Goal: Communication & Community: Answer question/provide support

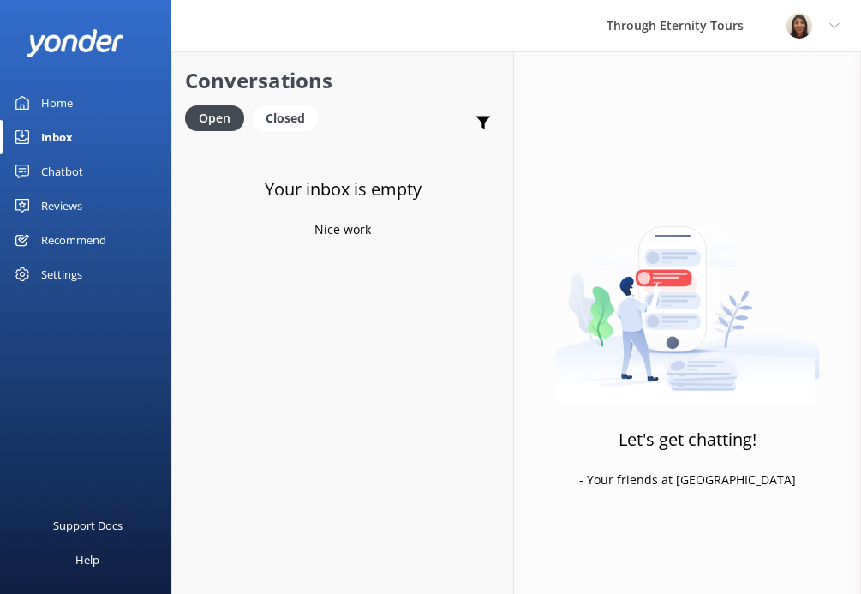
click at [105, 89] on link "Home" at bounding box center [85, 103] width 171 height 34
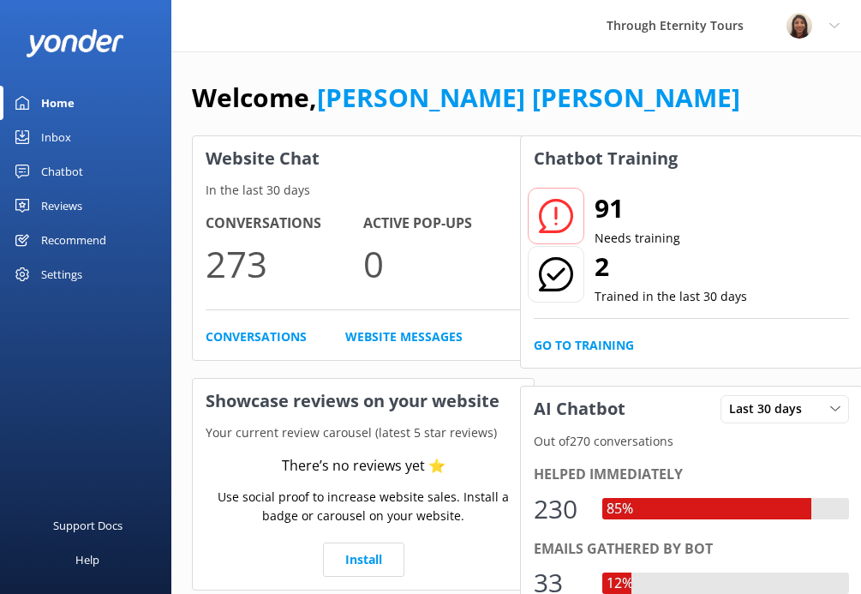
click at [69, 132] on div "Inbox" at bounding box center [56, 137] width 30 height 34
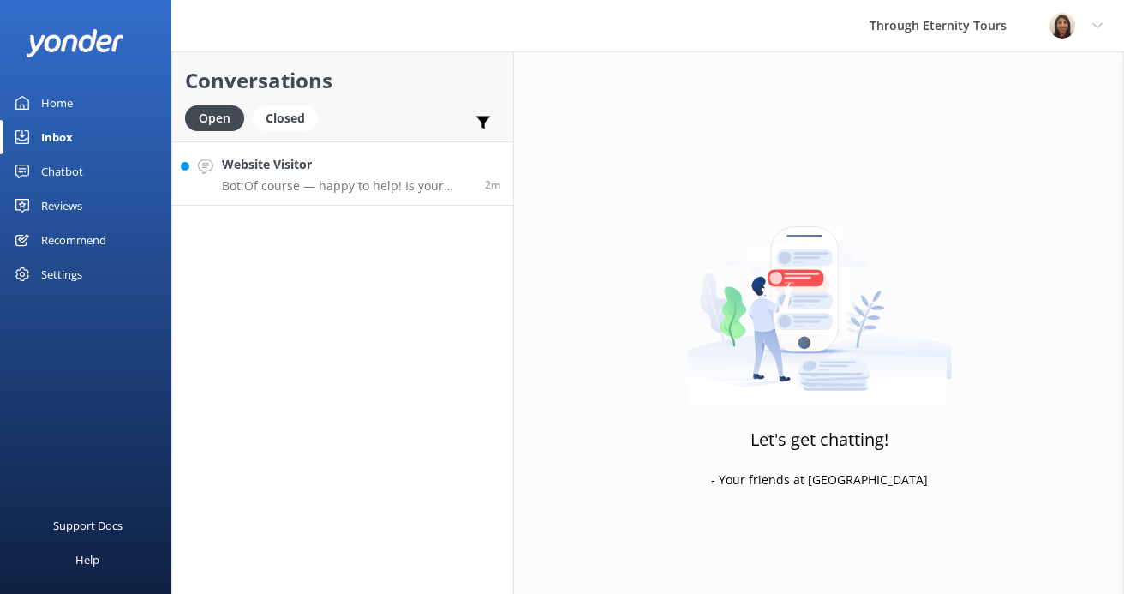
click at [280, 200] on link "Website Visitor Bot: Of course — happy to help! Is your issue related to: - 🔄 C…" at bounding box center [342, 173] width 341 height 64
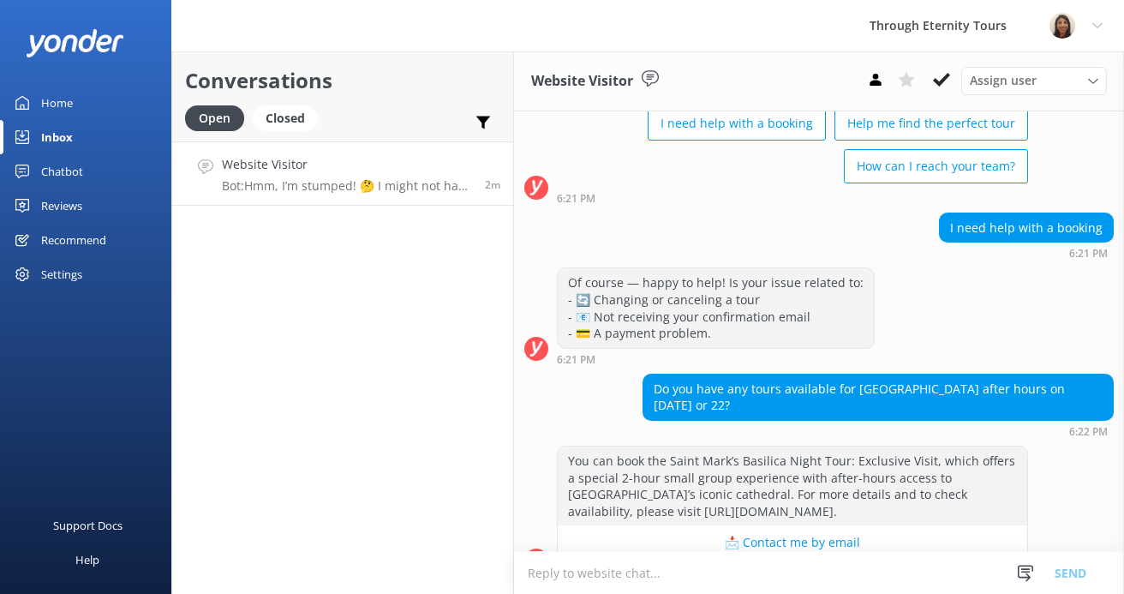
scroll to position [131, 0]
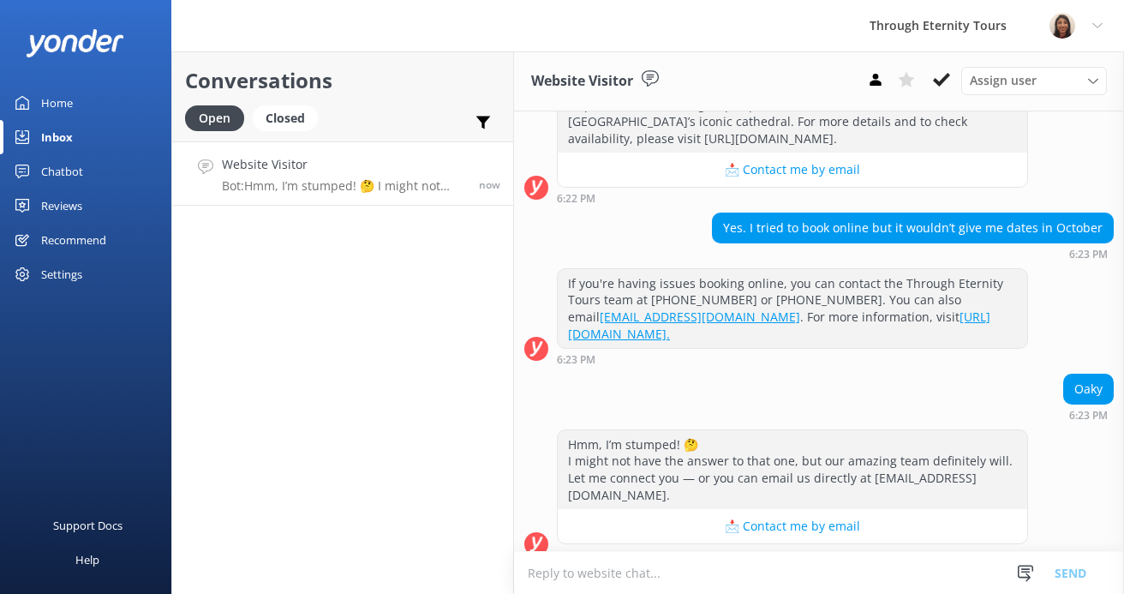
paste textarea "Hello, my name is [PERSON_NAME] from Through Eternity Tours. How can I assist y…"
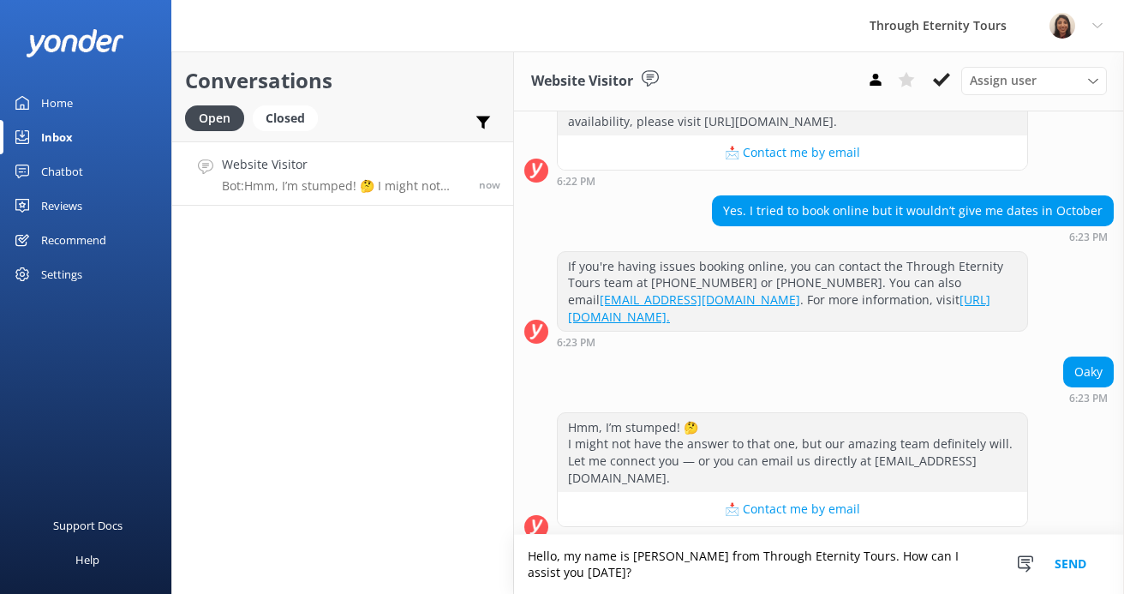
scroll to position [520, 0]
type textarea "Hello, my name is [PERSON_NAME] from Through Eternity Tours. How can I assist y…"
click at [860, 572] on button "Send" at bounding box center [1070, 564] width 64 height 59
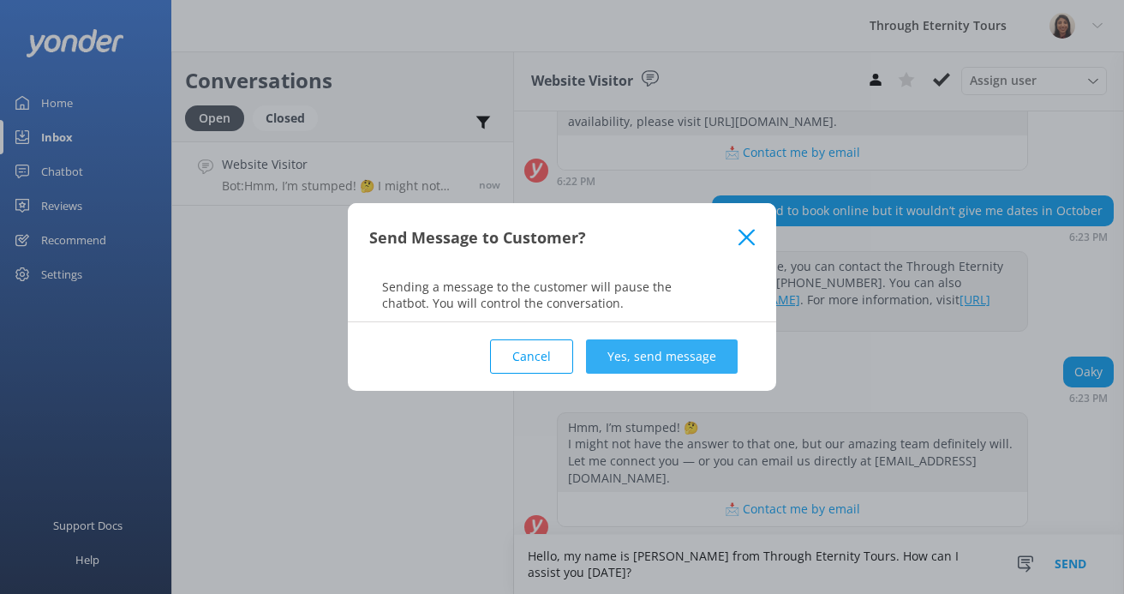
click at [681, 355] on button "Yes, send message" at bounding box center [662, 356] width 152 height 34
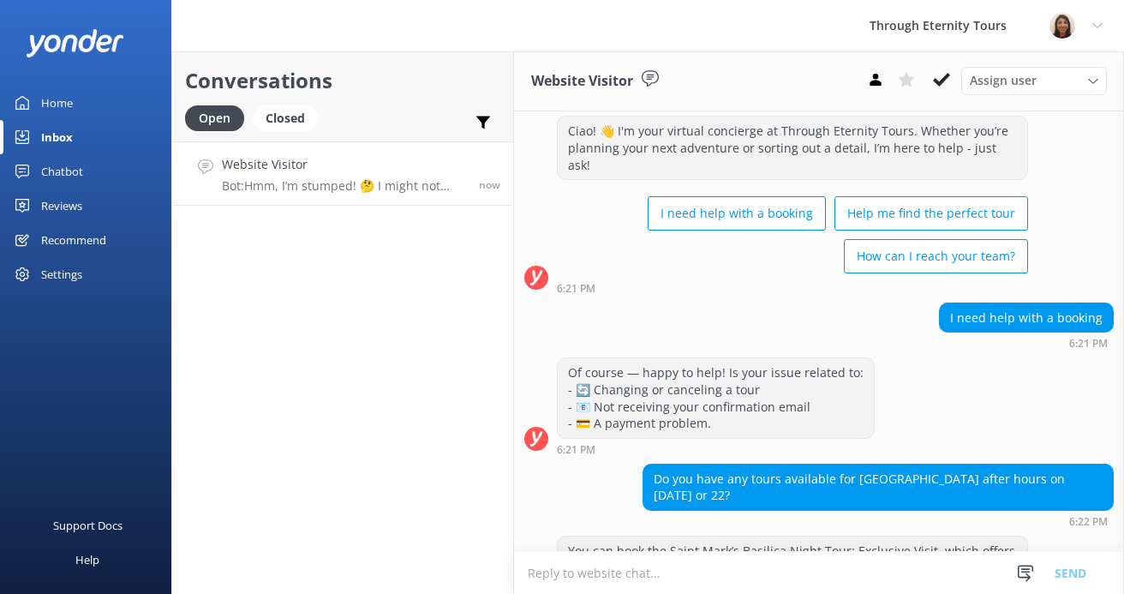
scroll to position [44, 0]
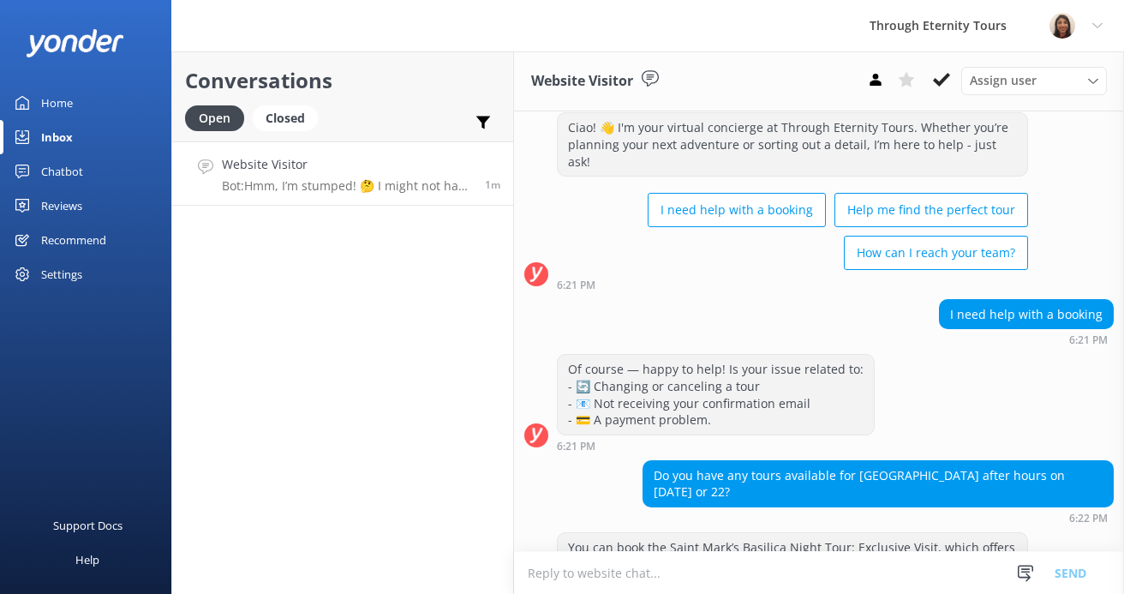
click at [281, 134] on div "Open Closed" at bounding box center [255, 125] width 141 height 41
click at [281, 114] on div "Closed" at bounding box center [285, 118] width 65 height 26
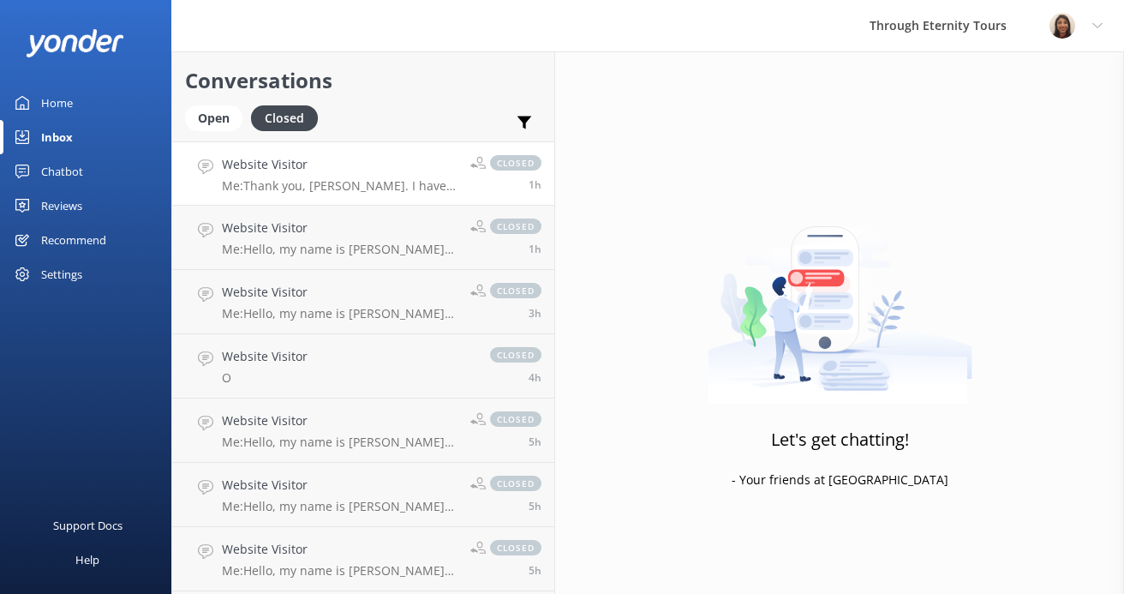
click at [266, 188] on p "Me: Thank you, [PERSON_NAME]. I have received your email, and our reservations …" at bounding box center [340, 185] width 236 height 15
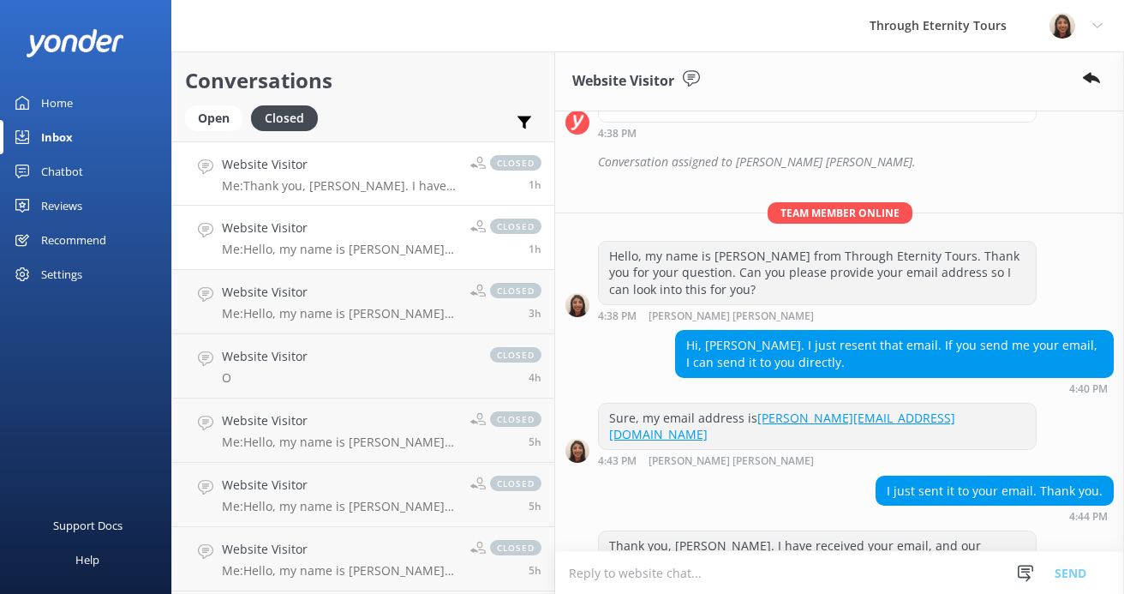
scroll to position [990, 0]
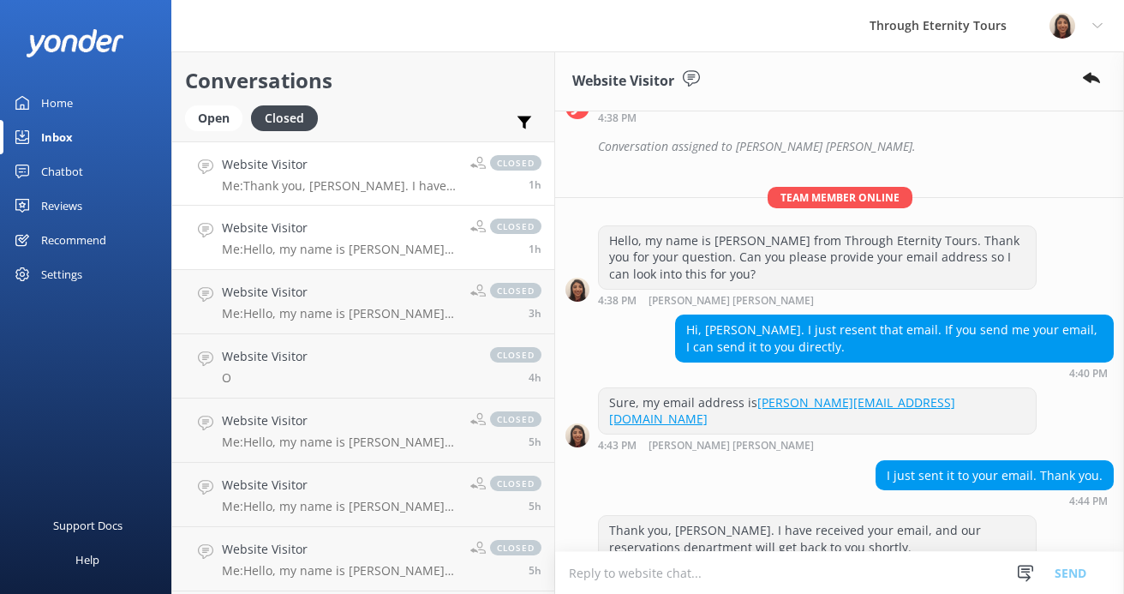
click at [262, 222] on h4 "Website Visitor" at bounding box center [340, 227] width 236 height 19
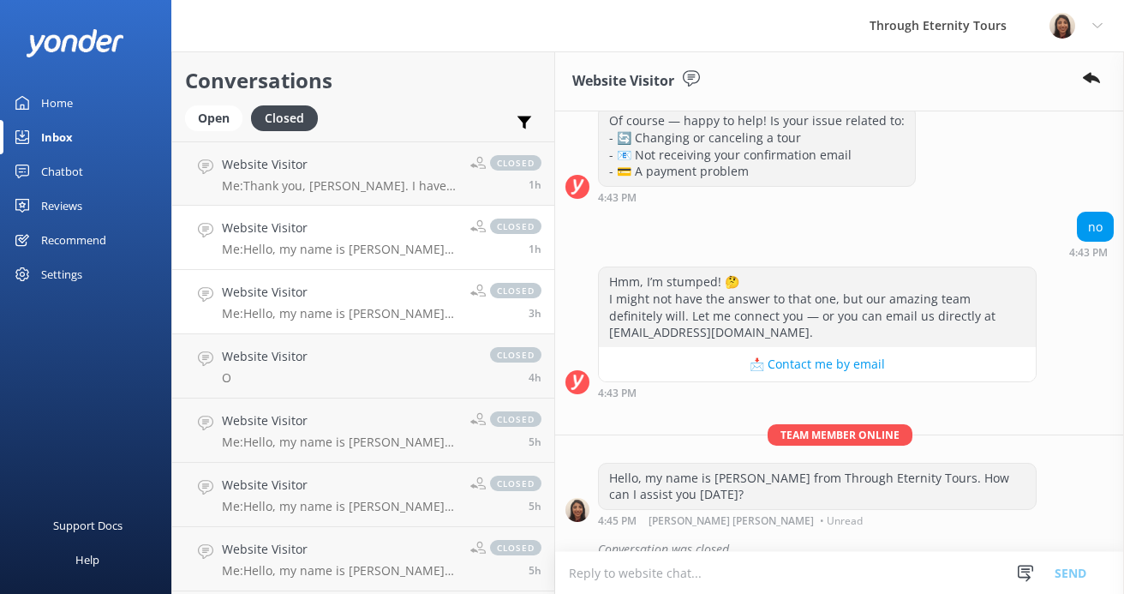
scroll to position [296, 0]
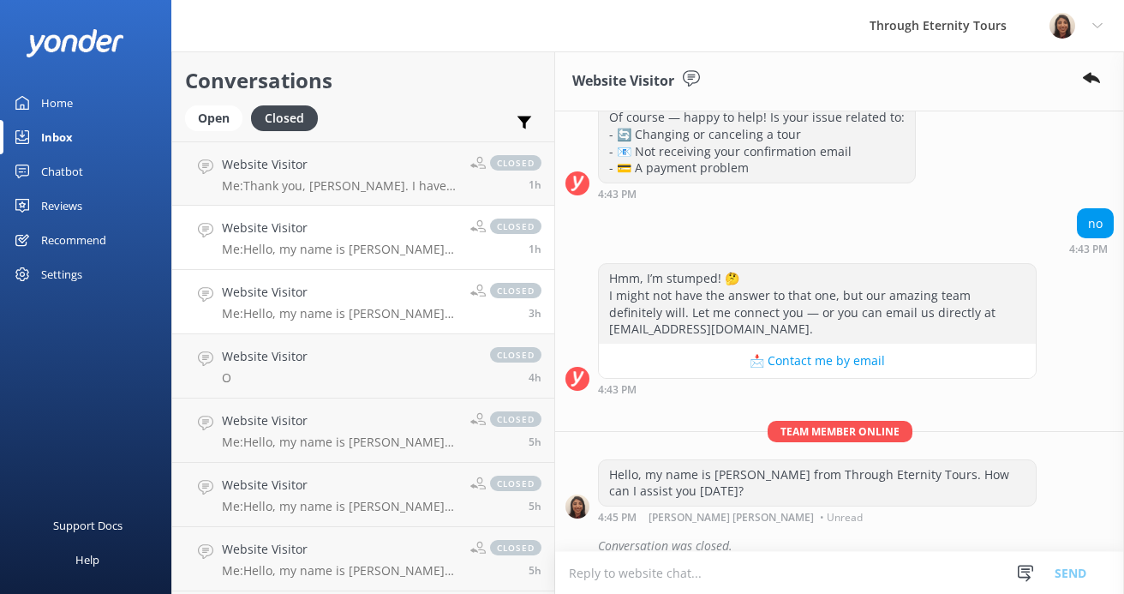
click at [259, 296] on h4 "Website Visitor" at bounding box center [340, 292] width 236 height 19
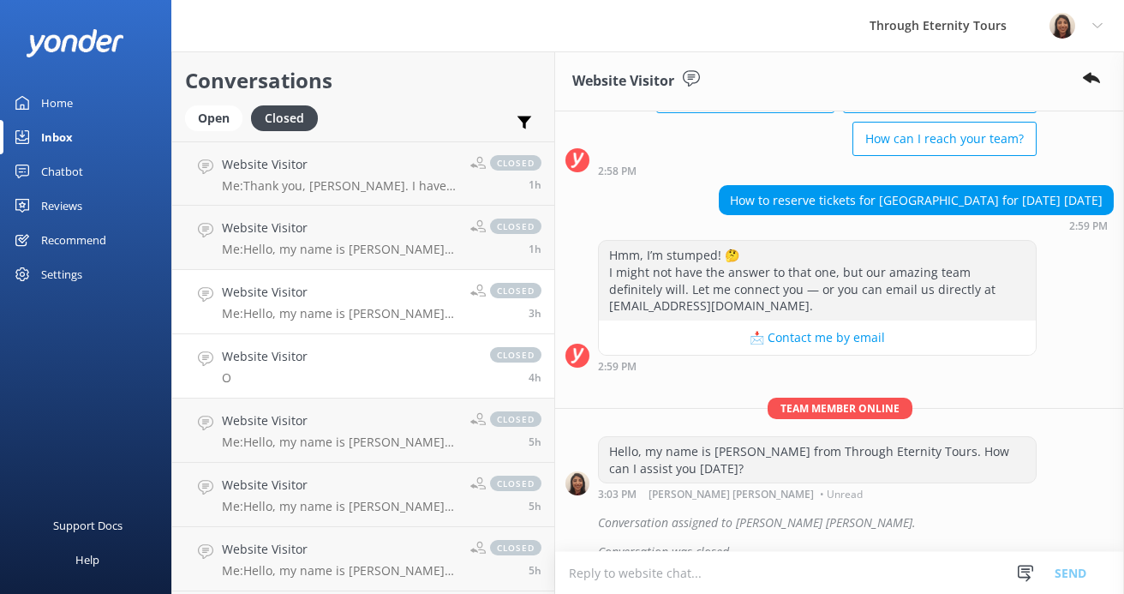
scroll to position [163, 0]
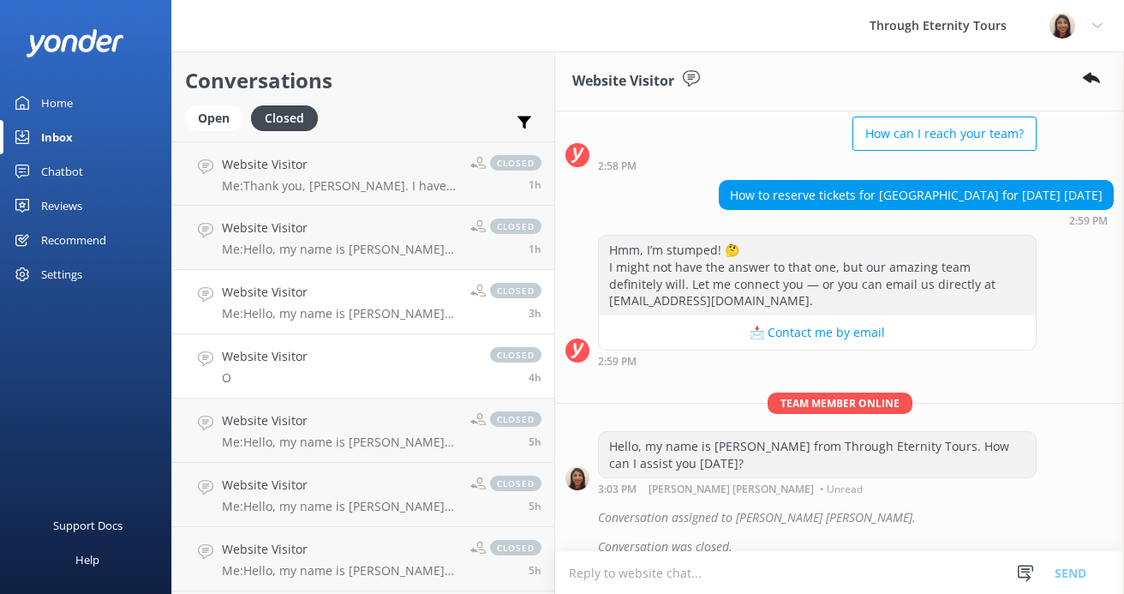
click at [246, 356] on h4 "Website Visitor" at bounding box center [265, 356] width 86 height 19
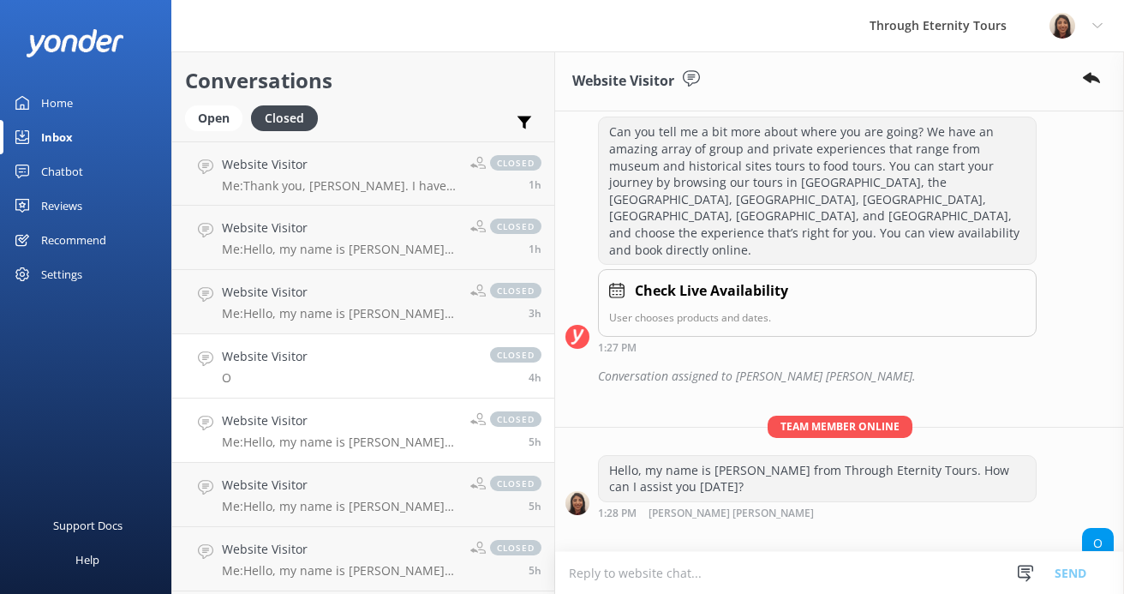
scroll to position [282, 0]
click at [248, 426] on h4 "Website Visitor" at bounding box center [340, 420] width 236 height 19
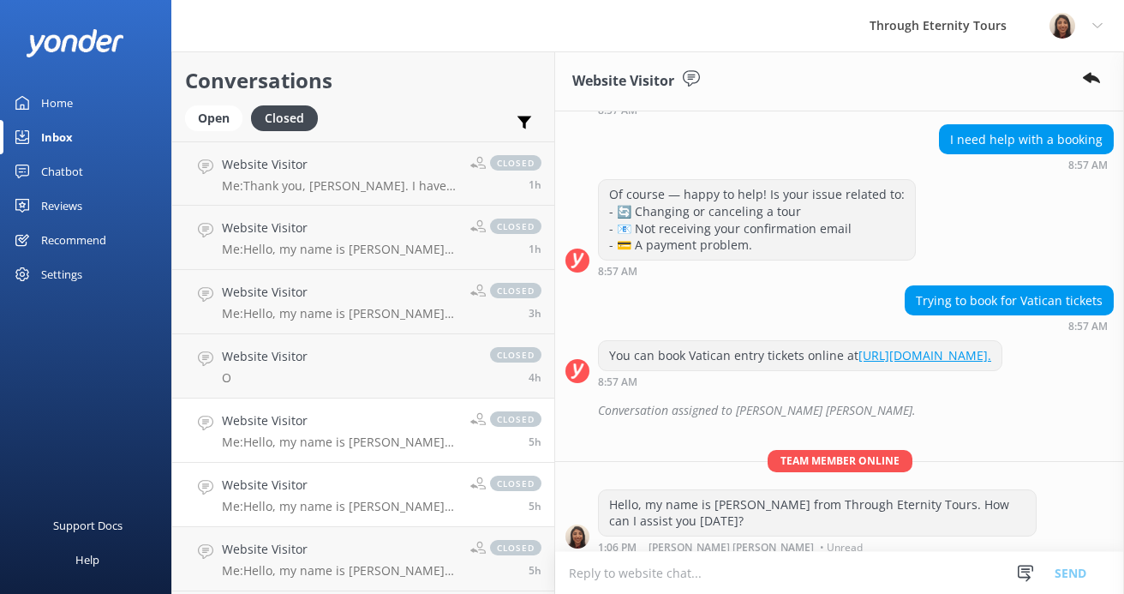
scroll to position [426, 0]
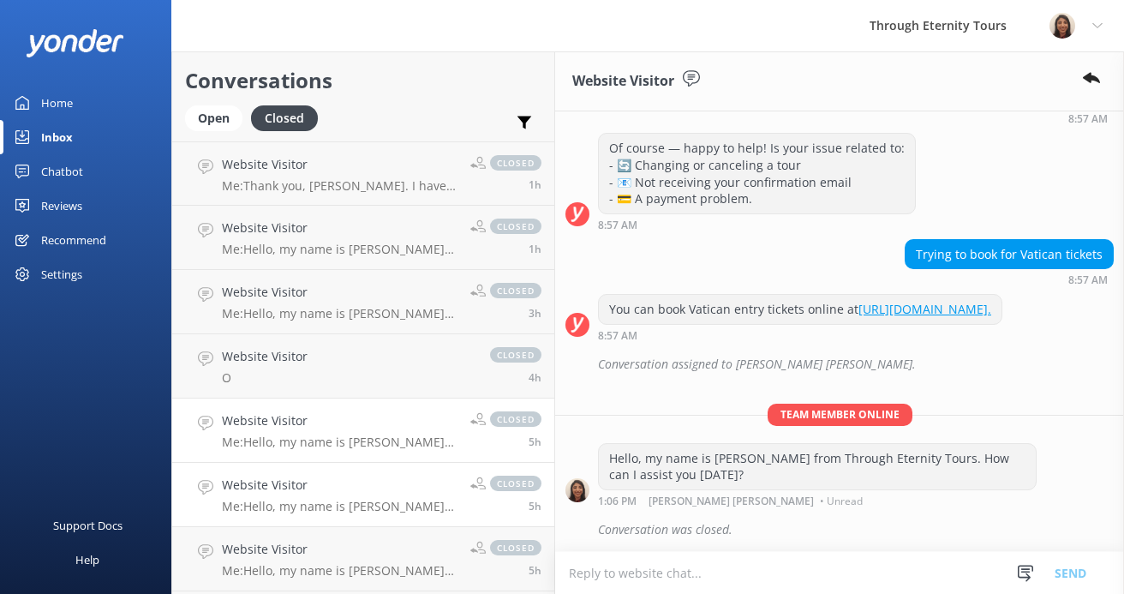
click at [240, 476] on h4 "Website Visitor" at bounding box center [340, 484] width 236 height 19
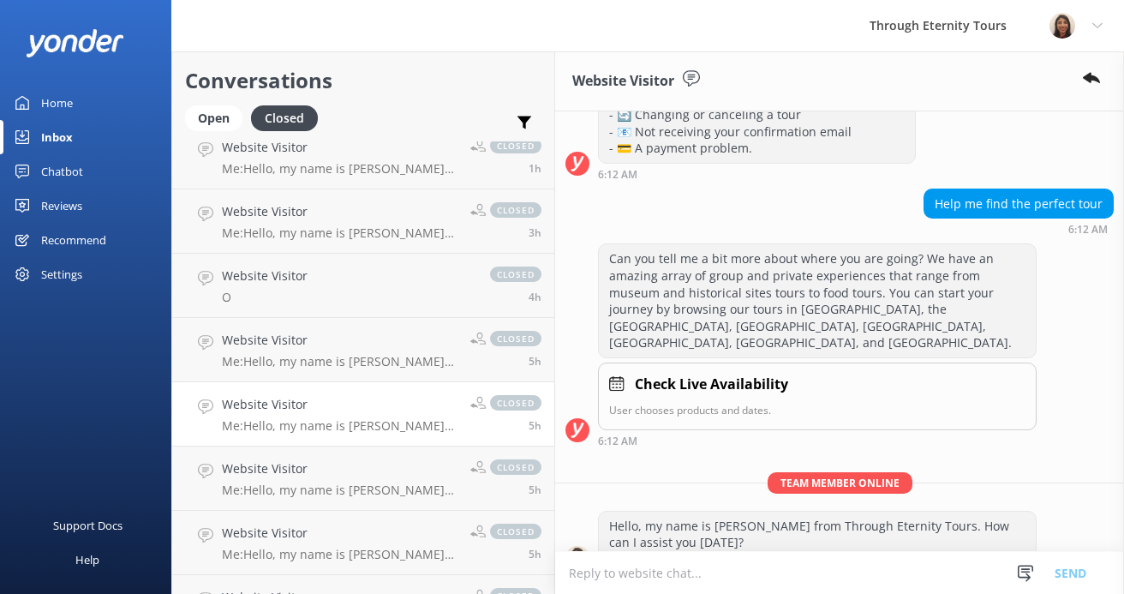
scroll to position [91, 0]
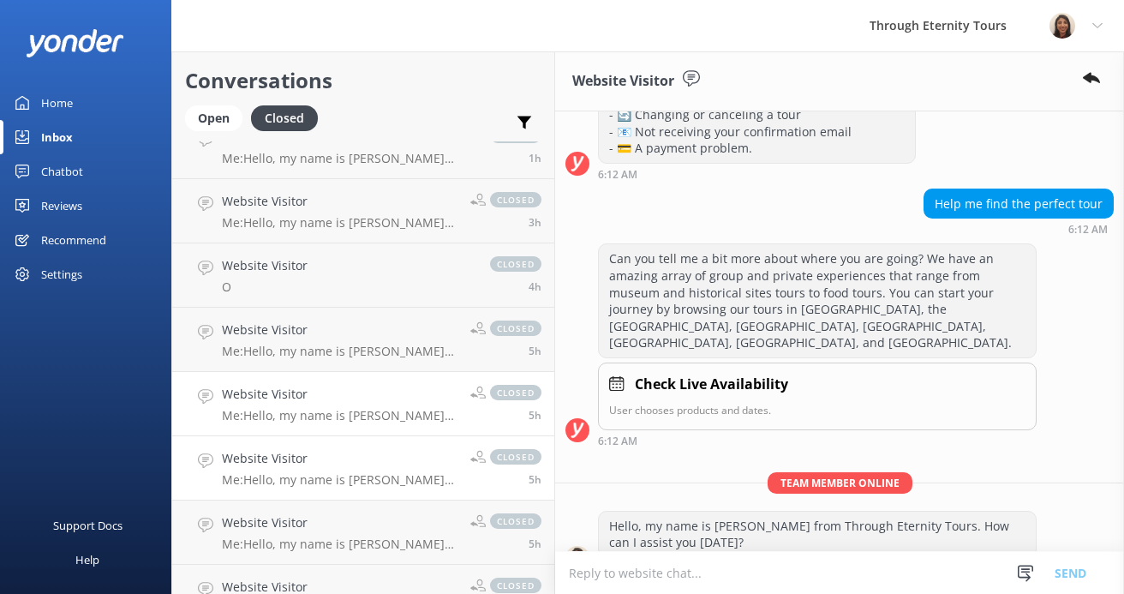
click at [264, 487] on p "Me: Hello, my name is [PERSON_NAME] from Through Eternity Tours. How can I assi…" at bounding box center [340, 479] width 236 height 15
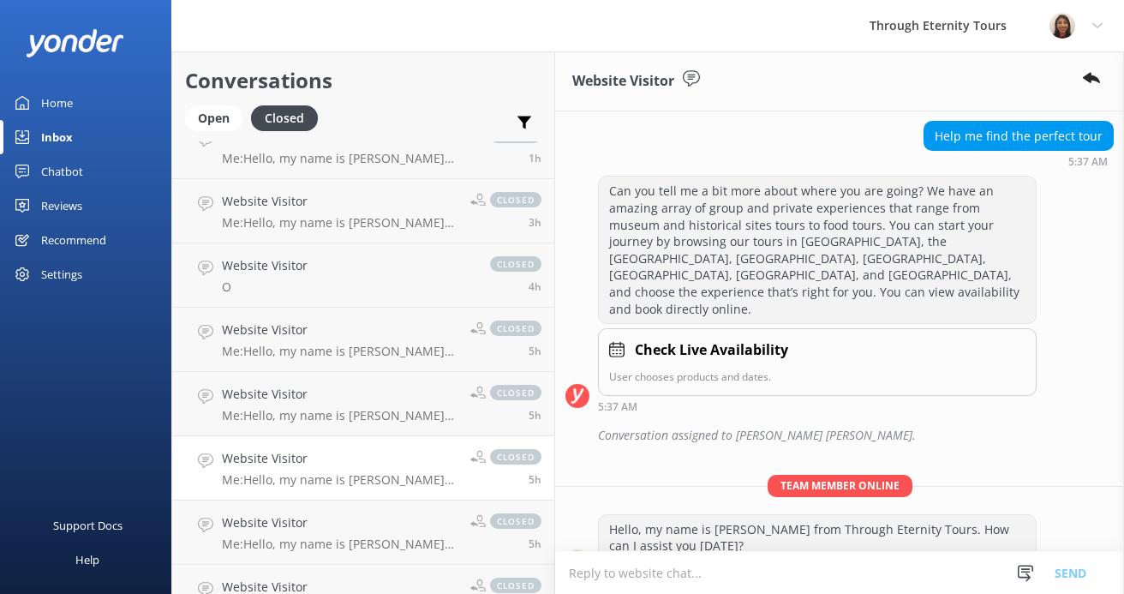
scroll to position [226, 0]
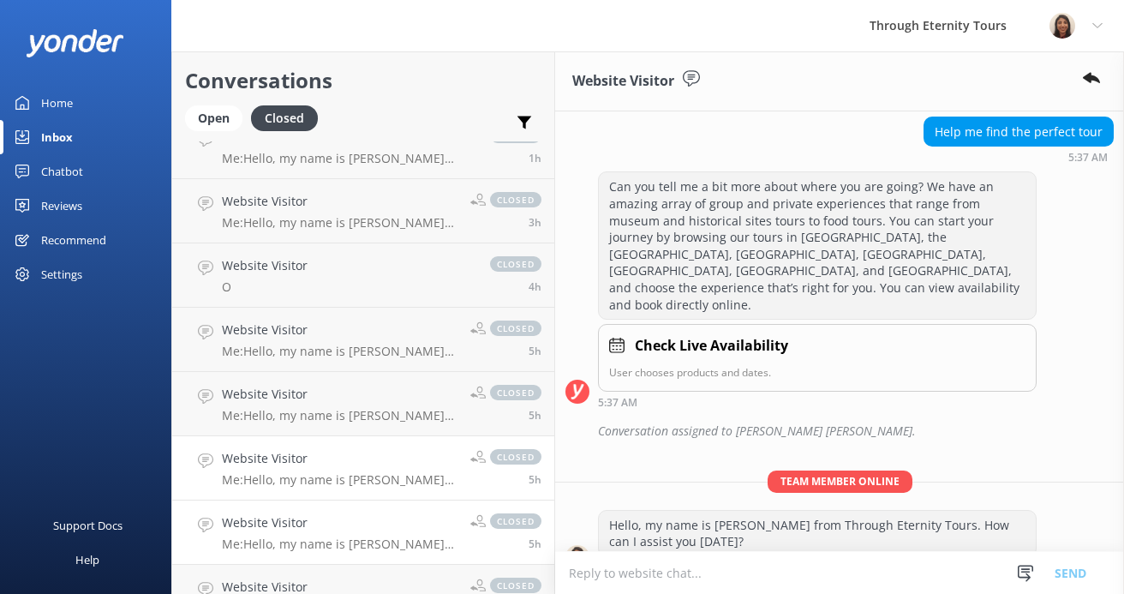
click at [268, 509] on link "Website Visitor Me: Hello, my name is [PERSON_NAME] from Through Eternity Tours…" at bounding box center [363, 532] width 382 height 64
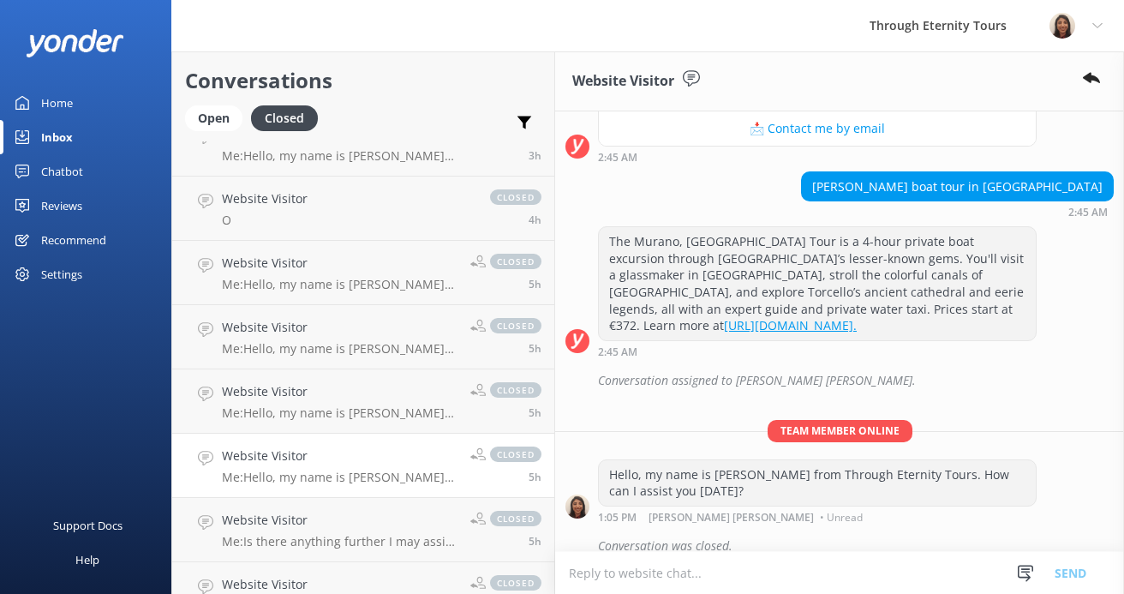
scroll to position [158, 0]
click at [272, 517] on h4 "Website Visitor" at bounding box center [340, 519] width 236 height 19
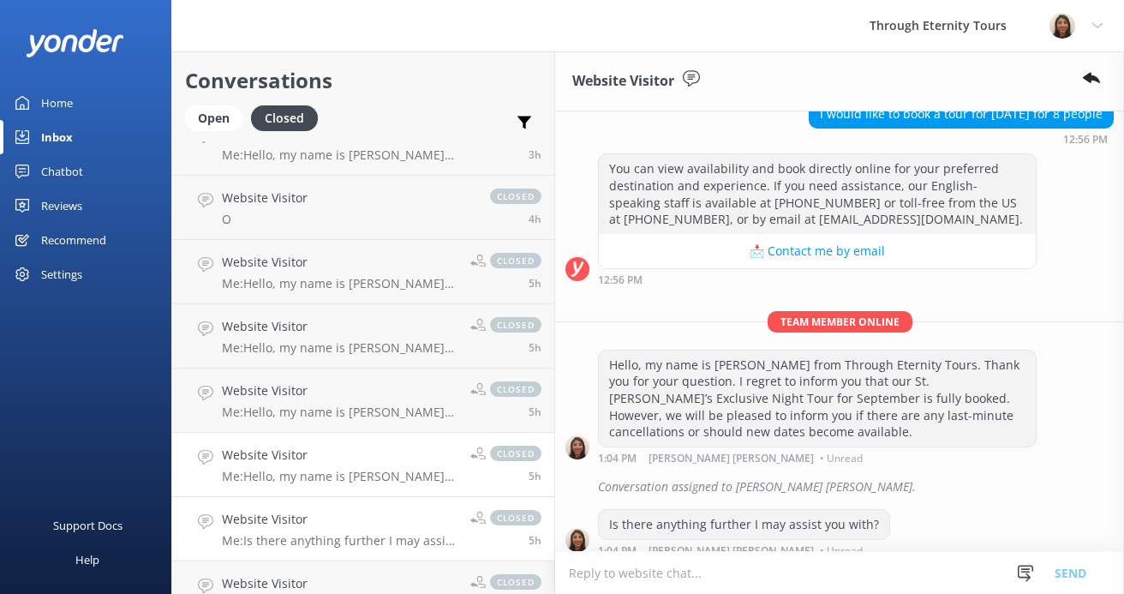
scroll to position [421, 0]
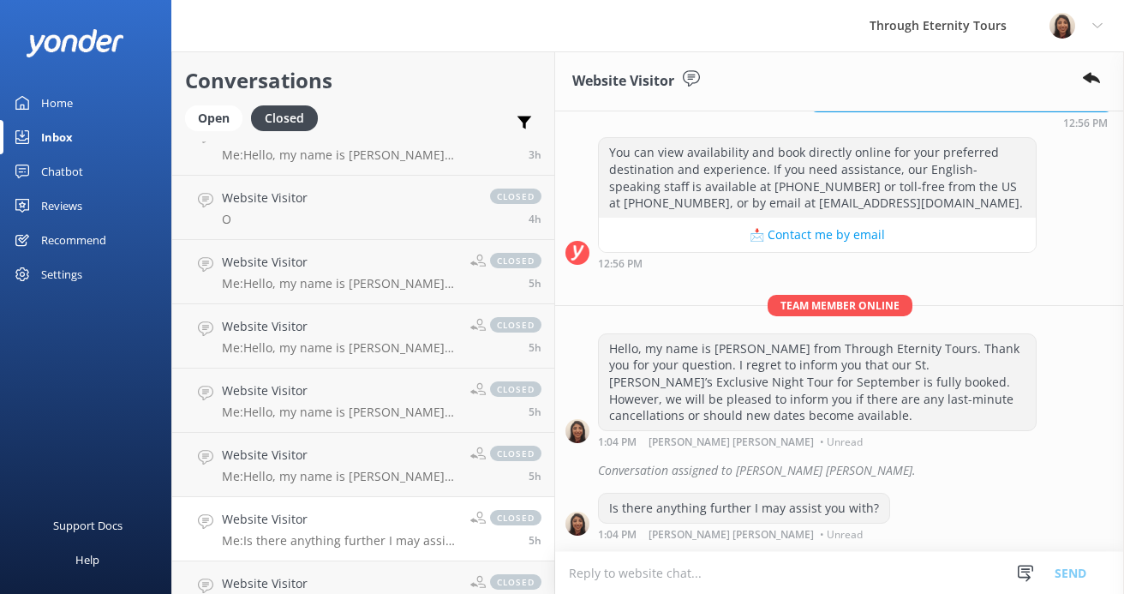
click at [731, 341] on div "Hello, my name is [PERSON_NAME] from Through Eternity Tours. Thank you for your…" at bounding box center [817, 382] width 437 height 96
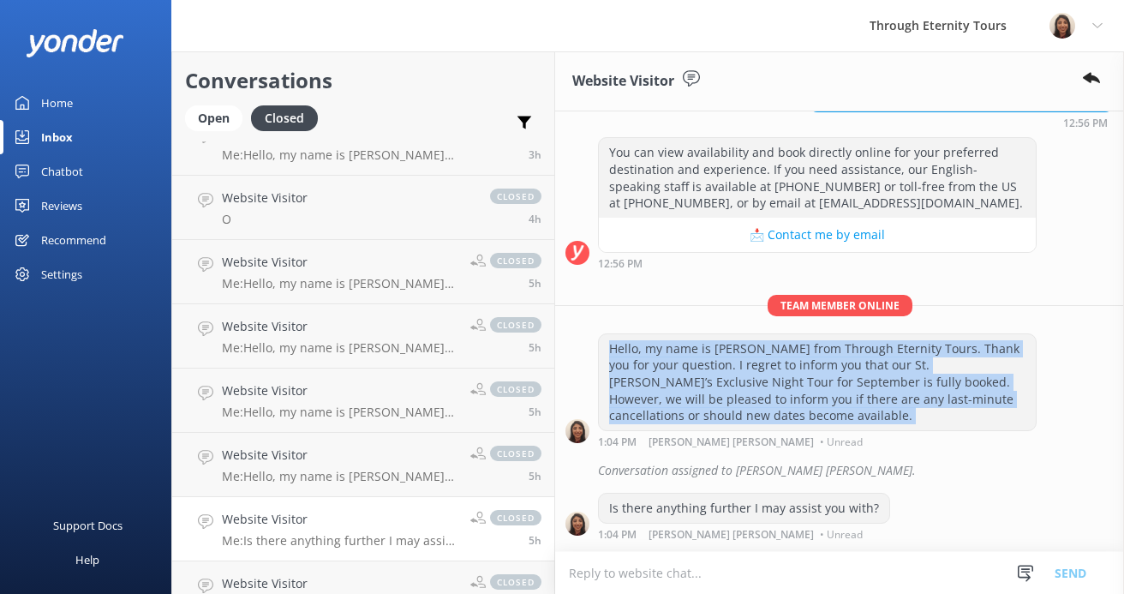
click at [731, 341] on div "Hello, my name is [PERSON_NAME] from Through Eternity Tours. Thank you for your…" at bounding box center [817, 382] width 437 height 96
copy div "Hello, my name is [PERSON_NAME] from Through Eternity Tours. Thank you for your…"
click at [219, 122] on div "Open" at bounding box center [213, 118] width 57 height 26
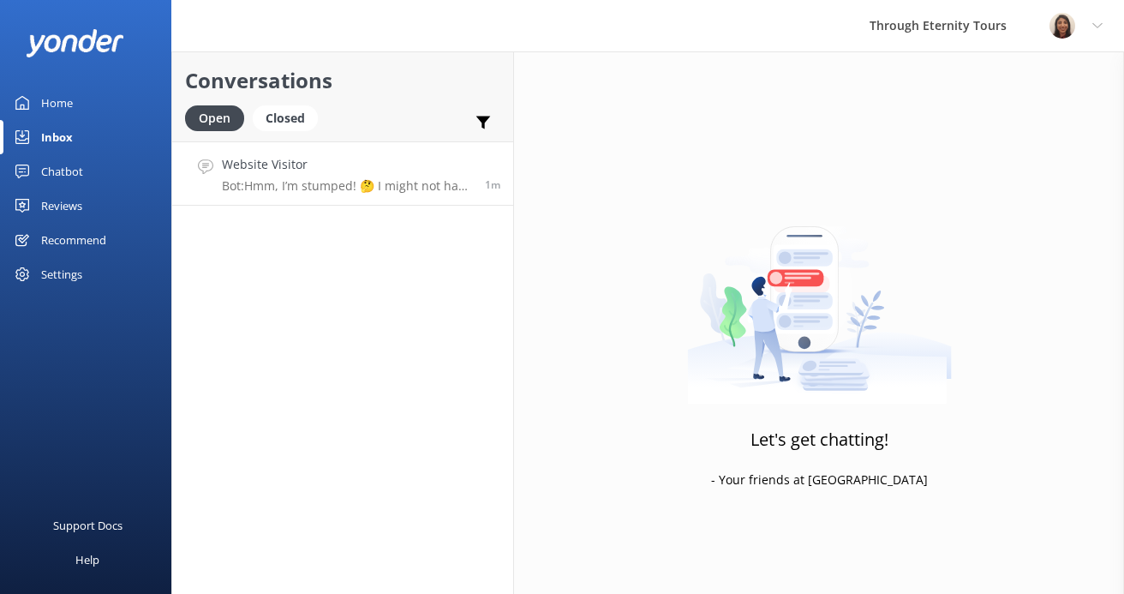
click at [363, 164] on h4 "Website Visitor" at bounding box center [347, 164] width 250 height 19
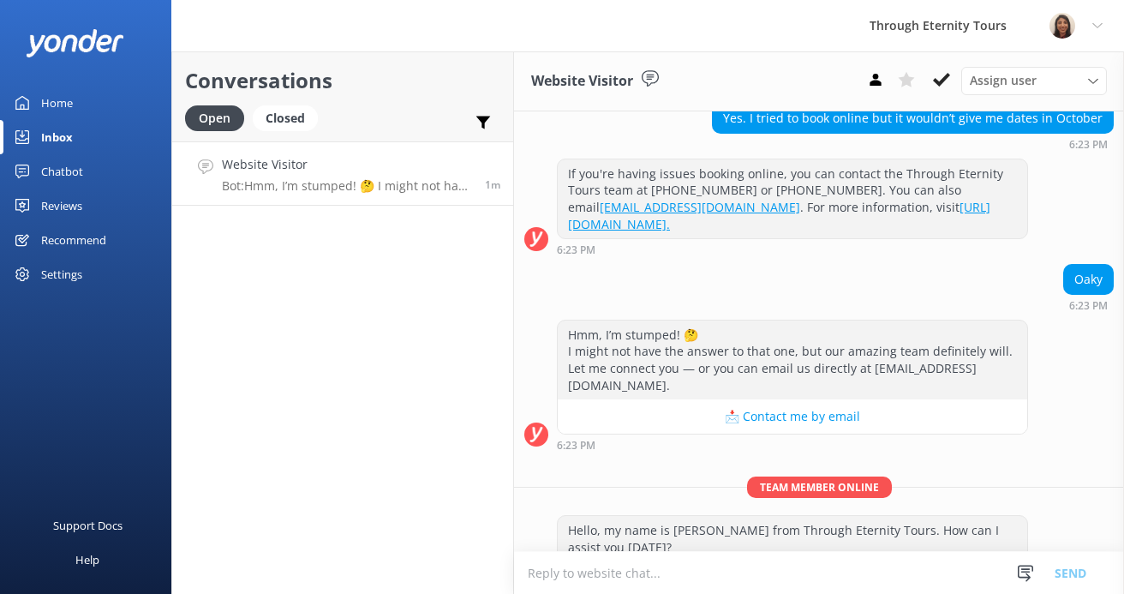
scroll to position [632, 0]
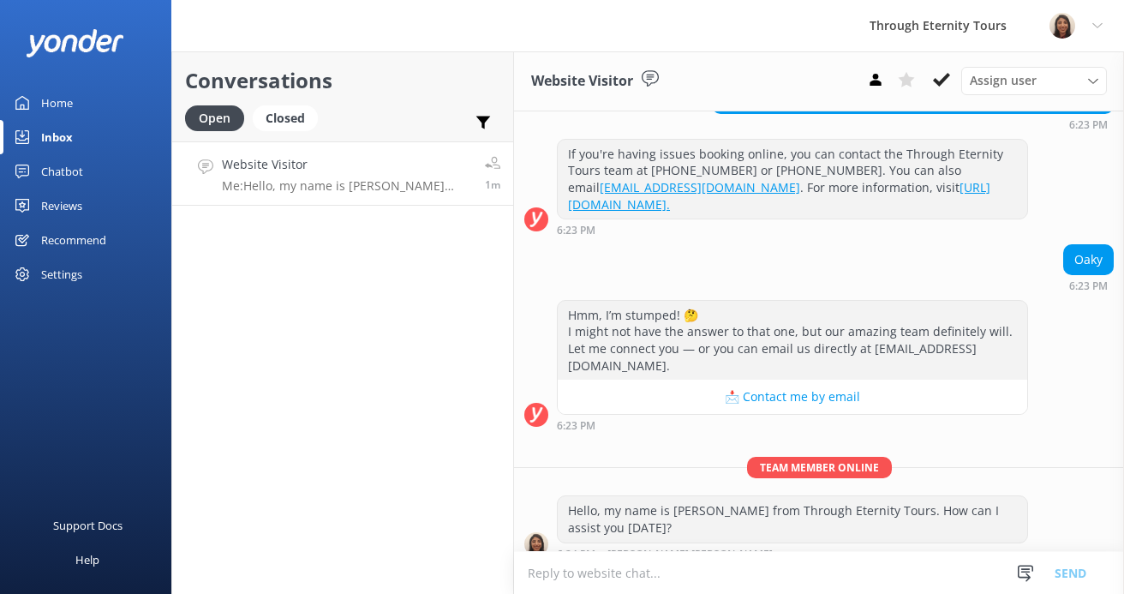
click at [702, 578] on textarea at bounding box center [819, 573] width 610 height 42
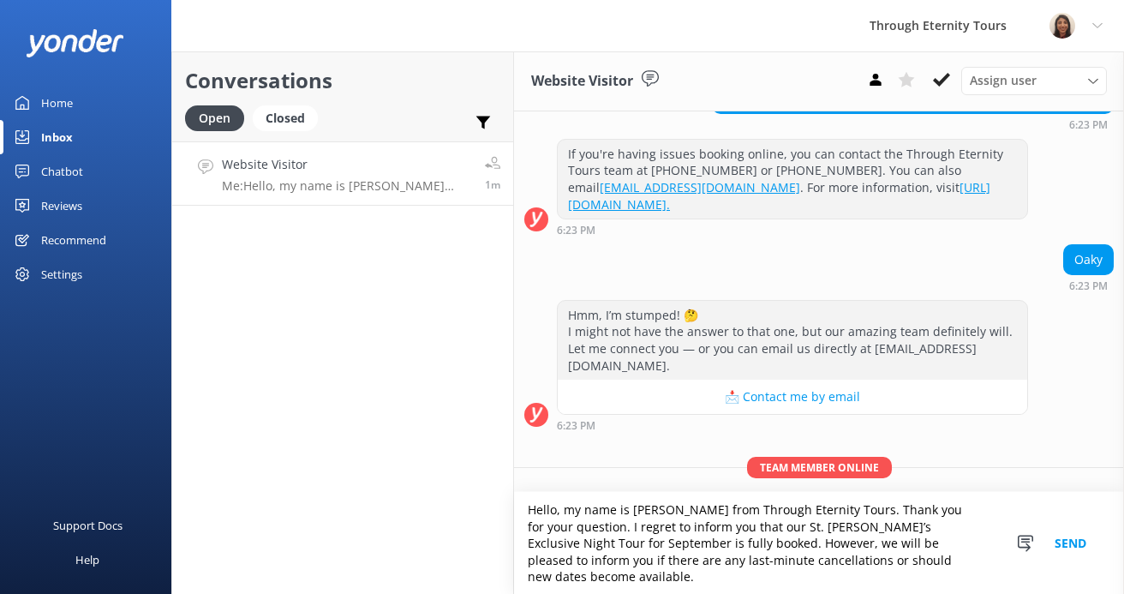
scroll to position [683, 0]
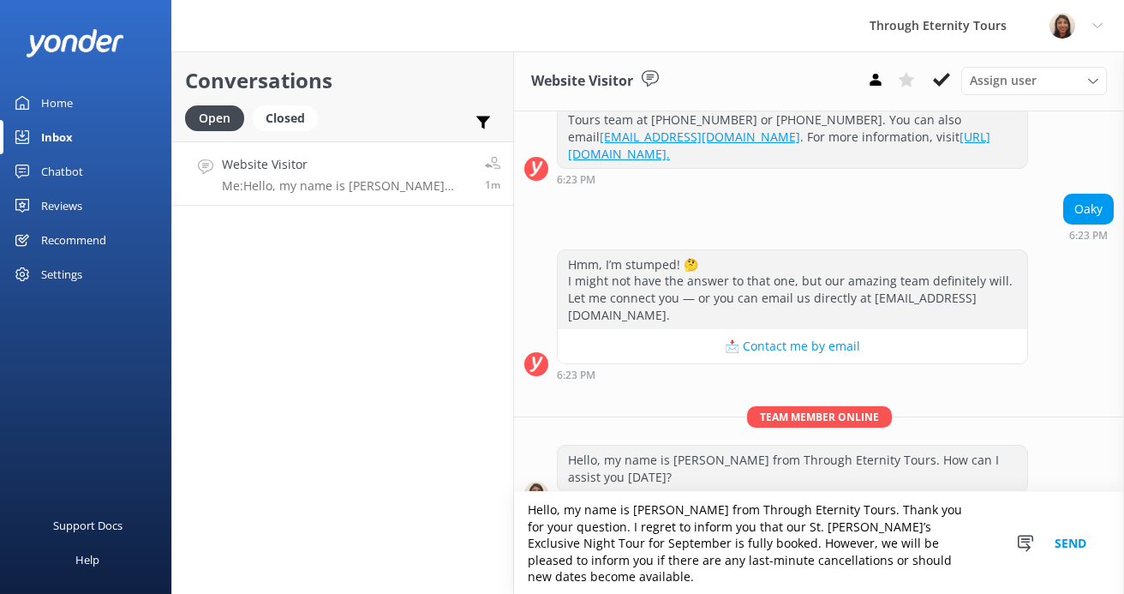
drag, startPoint x: 839, startPoint y: 523, endPoint x: 517, endPoint y: 513, distance: 321.4
click at [517, 513] on textarea "Hello, my name is [PERSON_NAME] from Through Eternity Tours. Thank you for your…" at bounding box center [819, 543] width 610 height 102
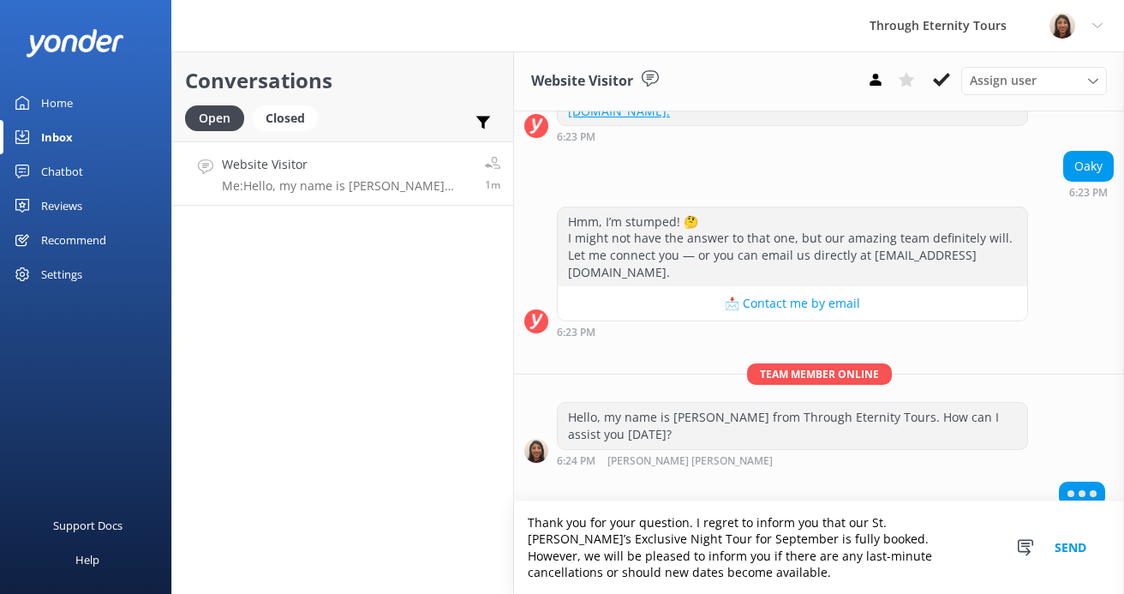
scroll to position [723, 0]
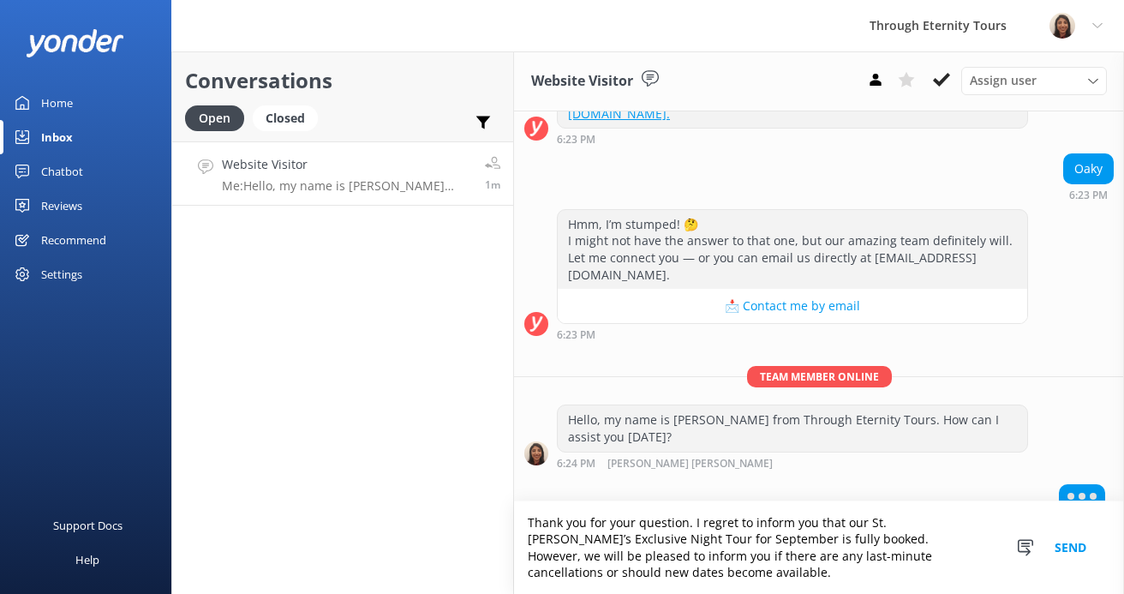
click at [661, 544] on textarea "Thank you for your question. I regret to inform you that our St. [PERSON_NAME]’…" at bounding box center [819, 547] width 610 height 93
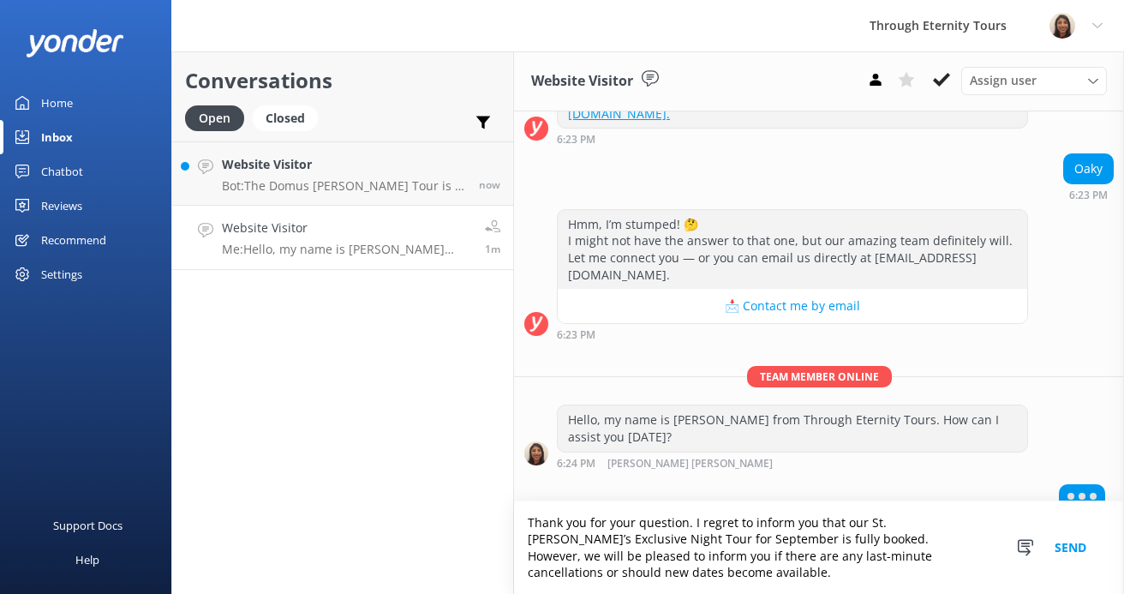
drag, startPoint x: 690, startPoint y: 517, endPoint x: 756, endPoint y: 538, distance: 70.2
click at [756, 538] on textarea "Thank you for your question. I regret to inform you that our St. [PERSON_NAME]’…" at bounding box center [819, 547] width 610 height 93
paste textarea "Currently, availability for November has not yet been released for our St. [PER…"
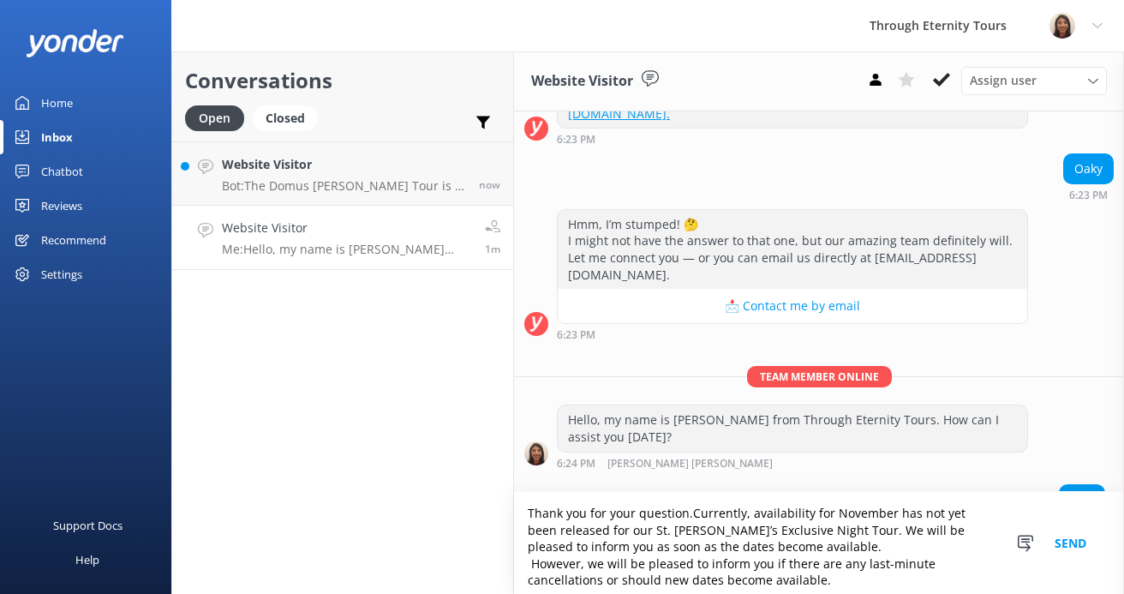
scroll to position [732, 0]
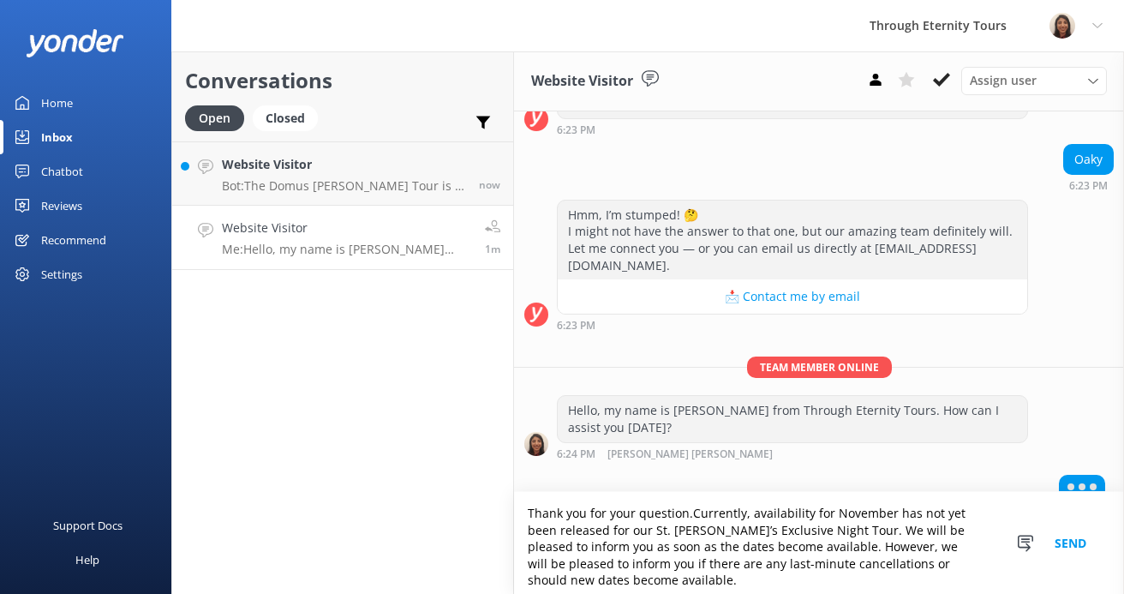
click at [690, 513] on textarea "Thank you for your question.Currently, availability for November has not yet be…" at bounding box center [819, 543] width 610 height 102
click at [860, 517] on textarea "Thank you for your question. Currently, availability for November has not yet b…" at bounding box center [819, 543] width 610 height 102
click at [755, 516] on textarea "Thank you for your question. Currently, availability for October has not yet be…" at bounding box center [819, 543] width 610 height 102
click at [751, 515] on textarea "Thank you for your question. Currently, availability for October has not yet be…" at bounding box center [819, 543] width 610 height 102
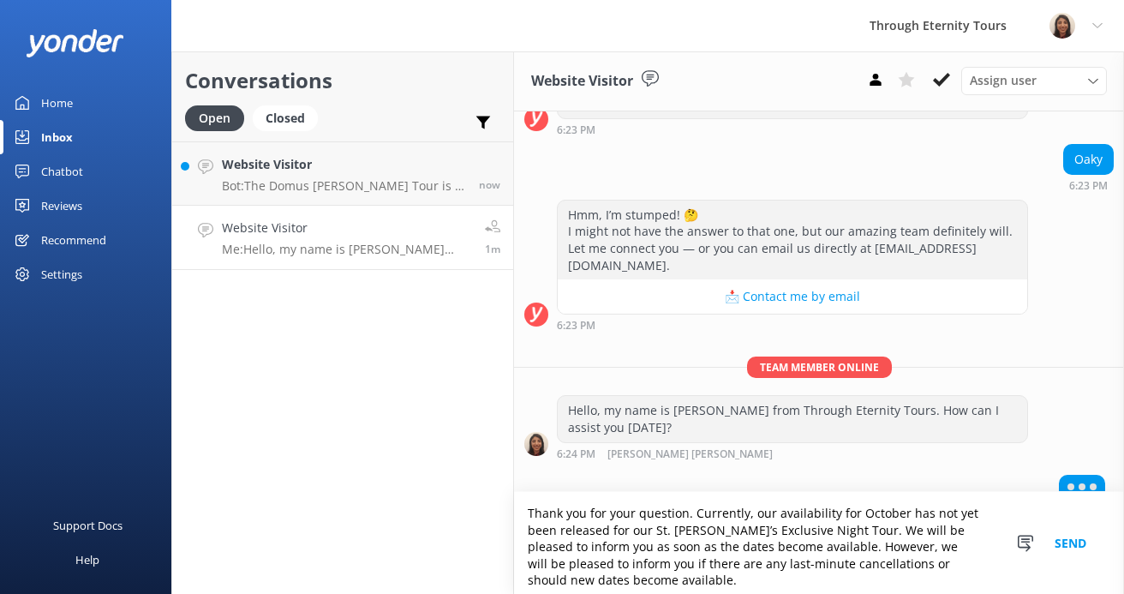
scroll to position [24, 0]
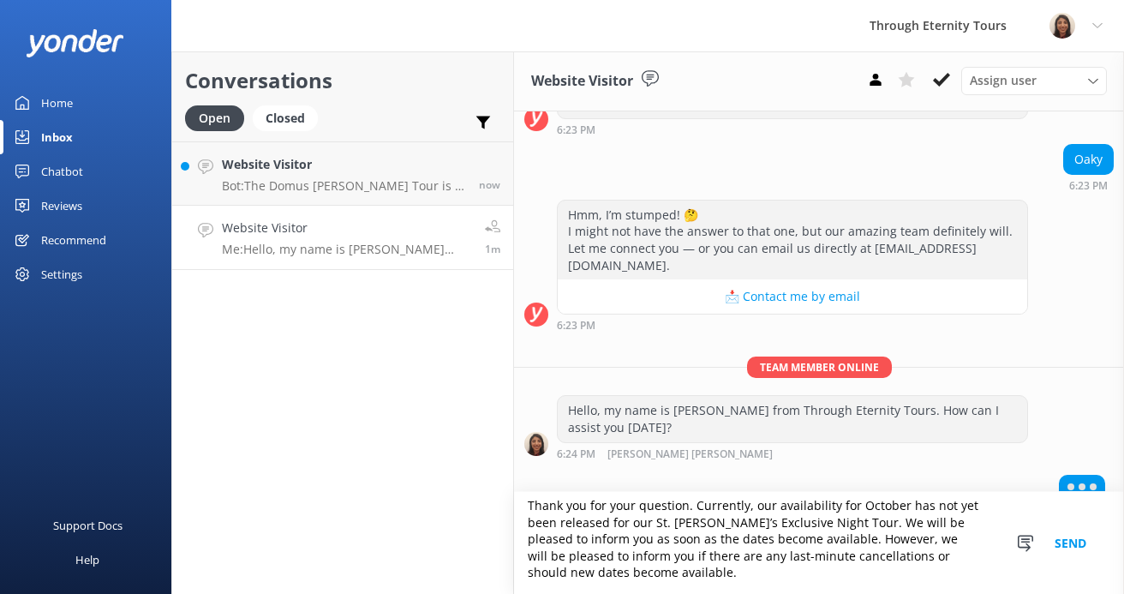
click at [688, 568] on textarea "Thank you for your question. Currently, our availability for October has not ye…" at bounding box center [819, 543] width 610 height 102
type textarea "Thank you for your question. Currently, our availability for October has not ye…"
click at [860, 81] on span "Assign user" at bounding box center [1003, 80] width 67 height 19
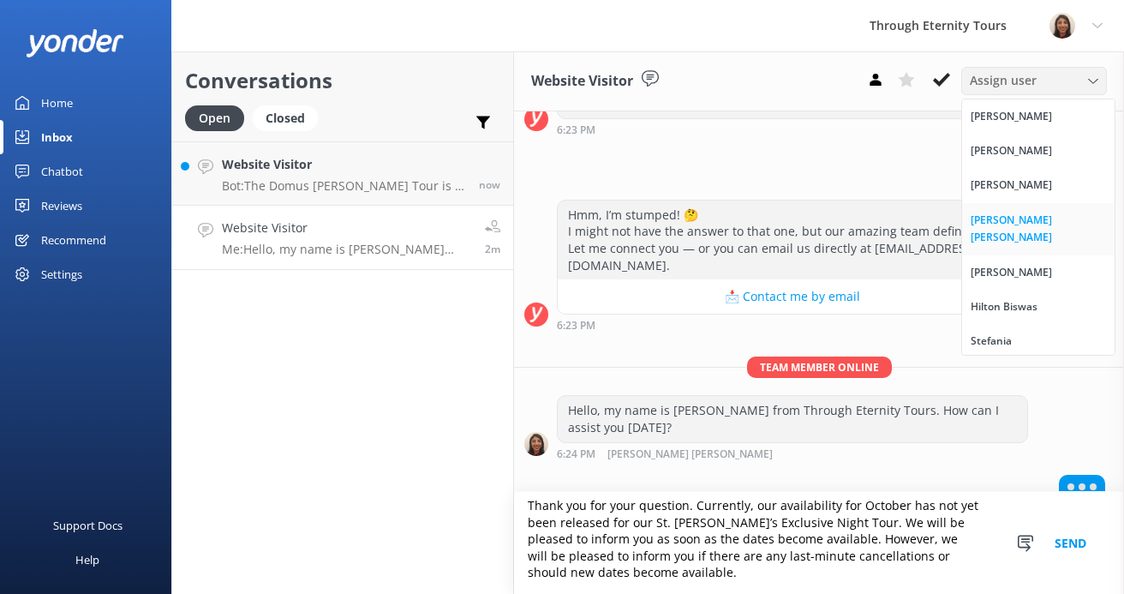
click at [860, 224] on div "[PERSON_NAME] [PERSON_NAME]" at bounding box center [1038, 229] width 135 height 35
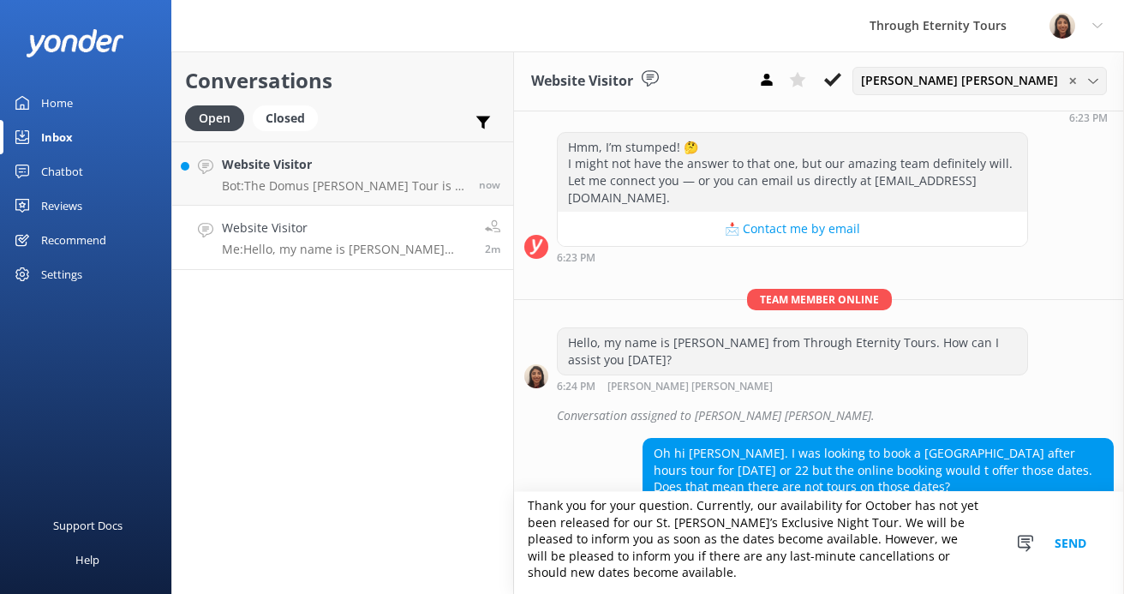
scroll to position [818, 0]
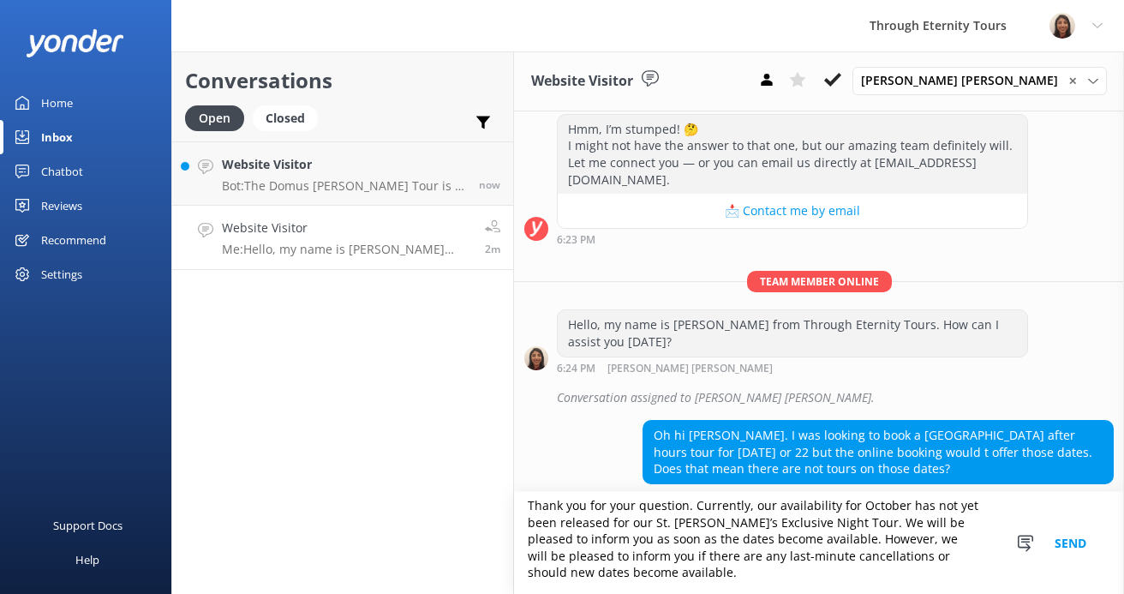
click at [860, 550] on textarea "Thank you for your question. Currently, our availability for October has not ye…" at bounding box center [819, 543] width 610 height 102
click at [860, 547] on button "Send" at bounding box center [1070, 543] width 64 height 102
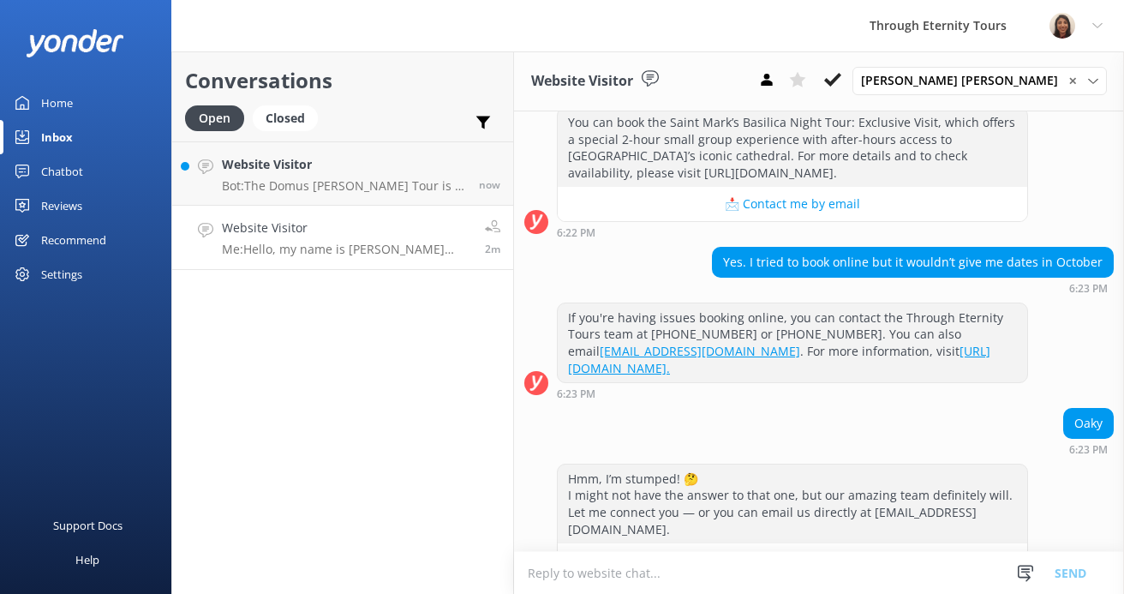
scroll to position [881, 0]
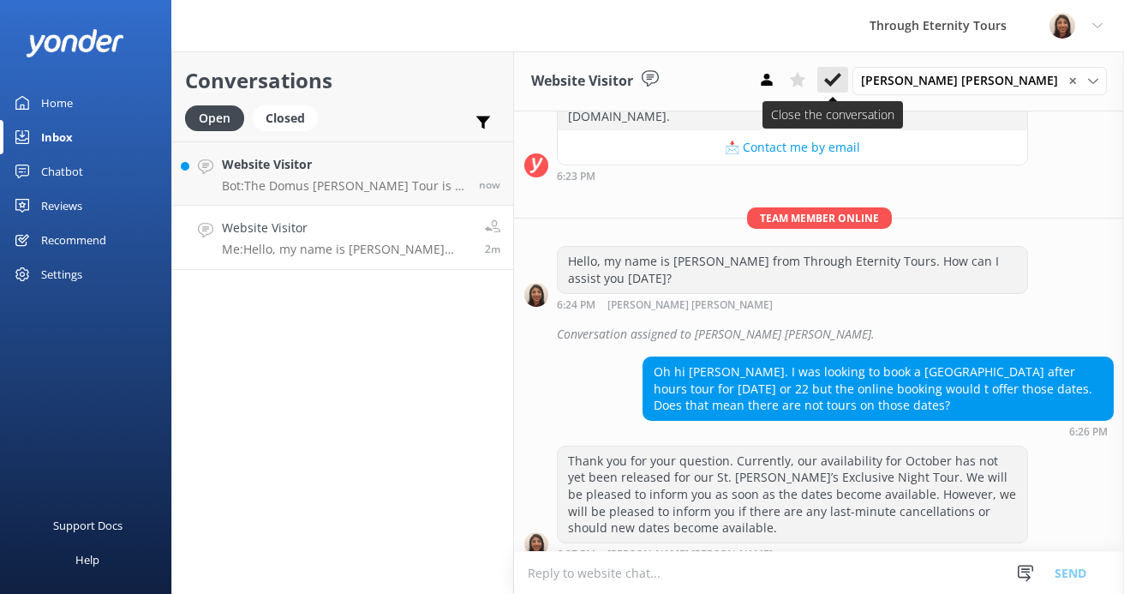
click at [841, 79] on icon at bounding box center [832, 79] width 17 height 17
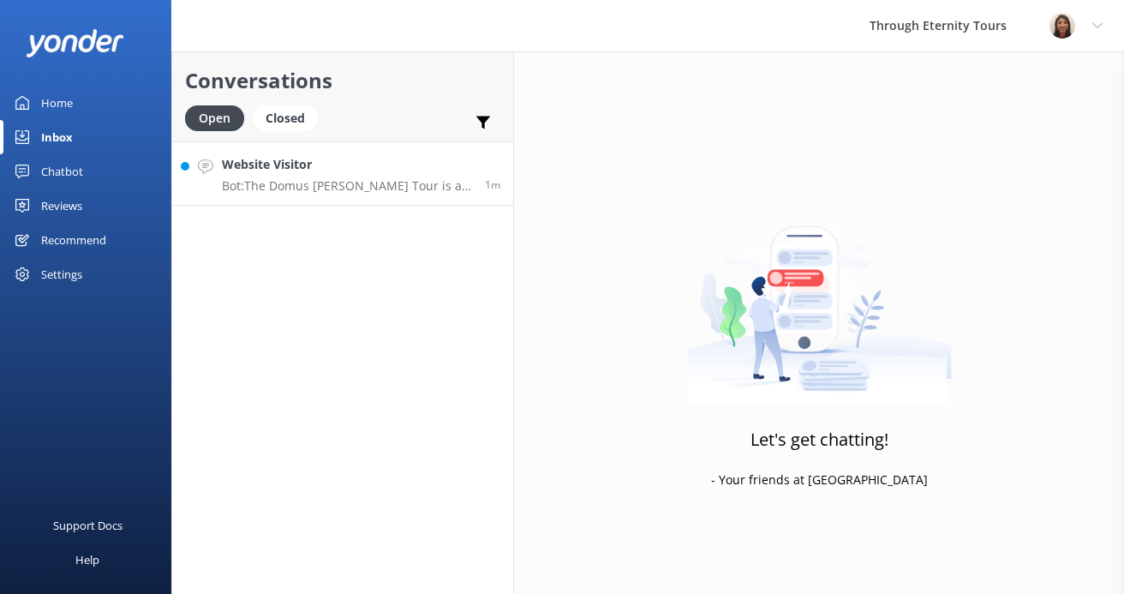
click at [312, 176] on div "Website Visitor Bot: The Domus [PERSON_NAME] Tour is a 2-hour experience." at bounding box center [347, 173] width 250 height 37
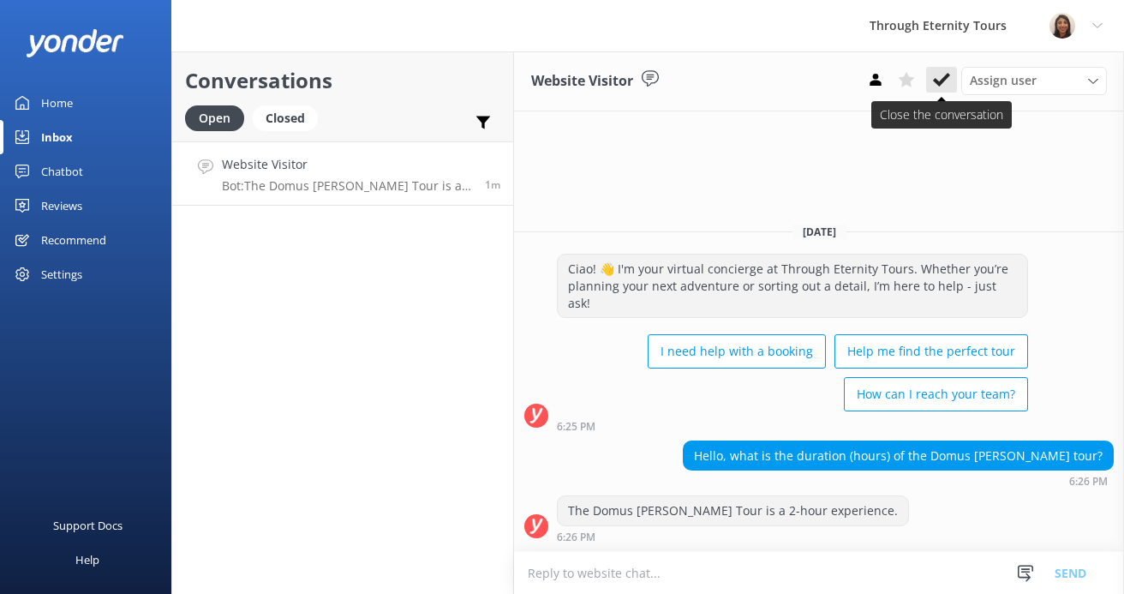
click at [860, 69] on button at bounding box center [941, 80] width 31 height 26
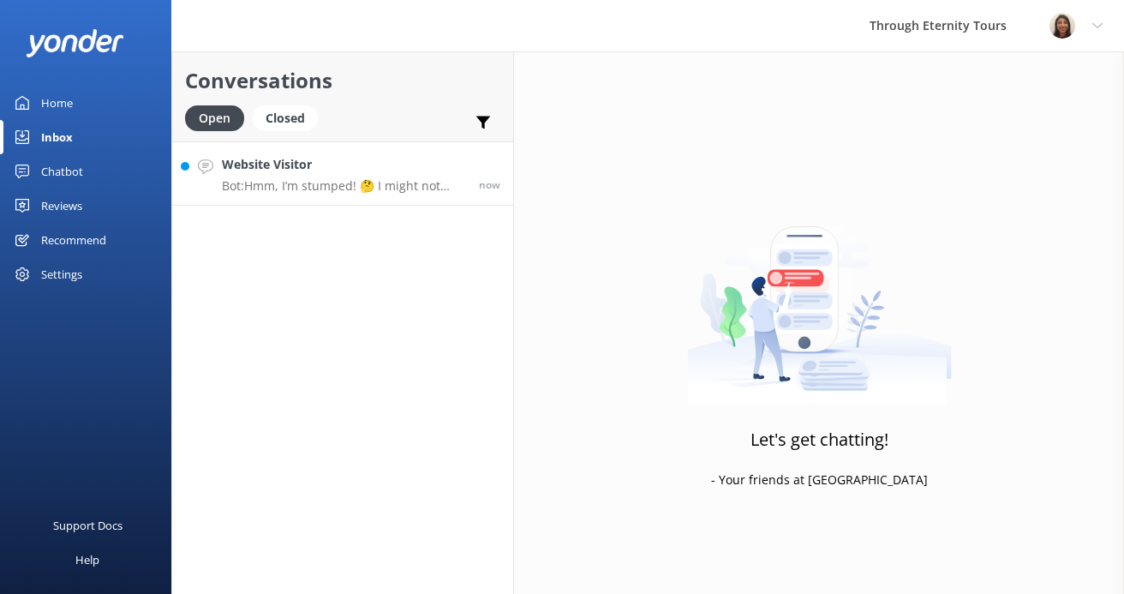
click at [337, 196] on link "Website Visitor Bot: Hmm, I’m stumped! 🤔 I might not have the answer to that on…" at bounding box center [342, 173] width 341 height 64
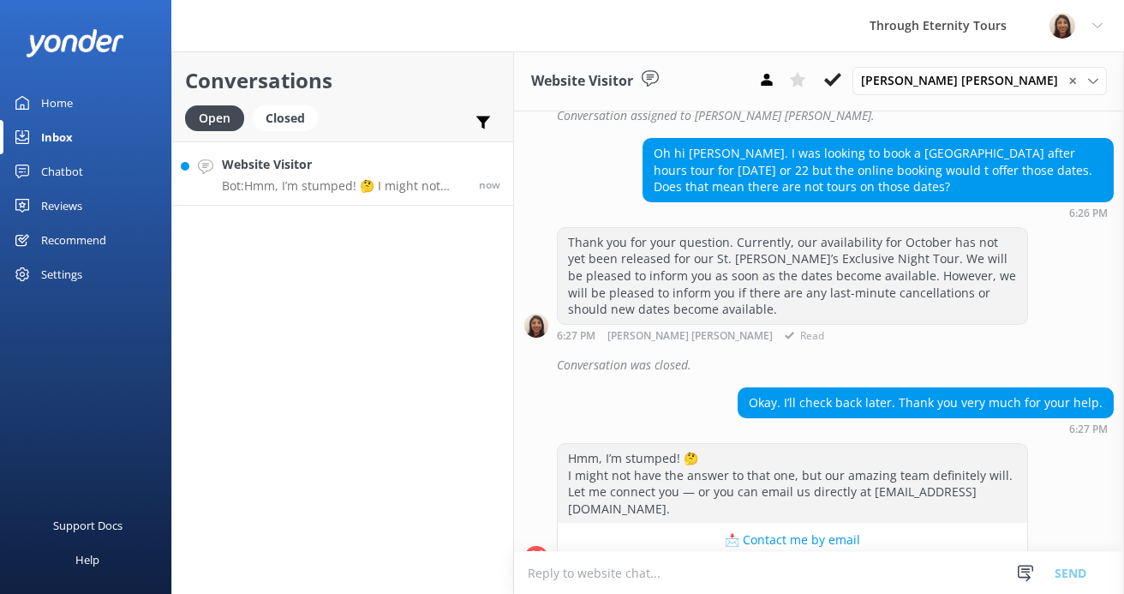
scroll to position [1114, 0]
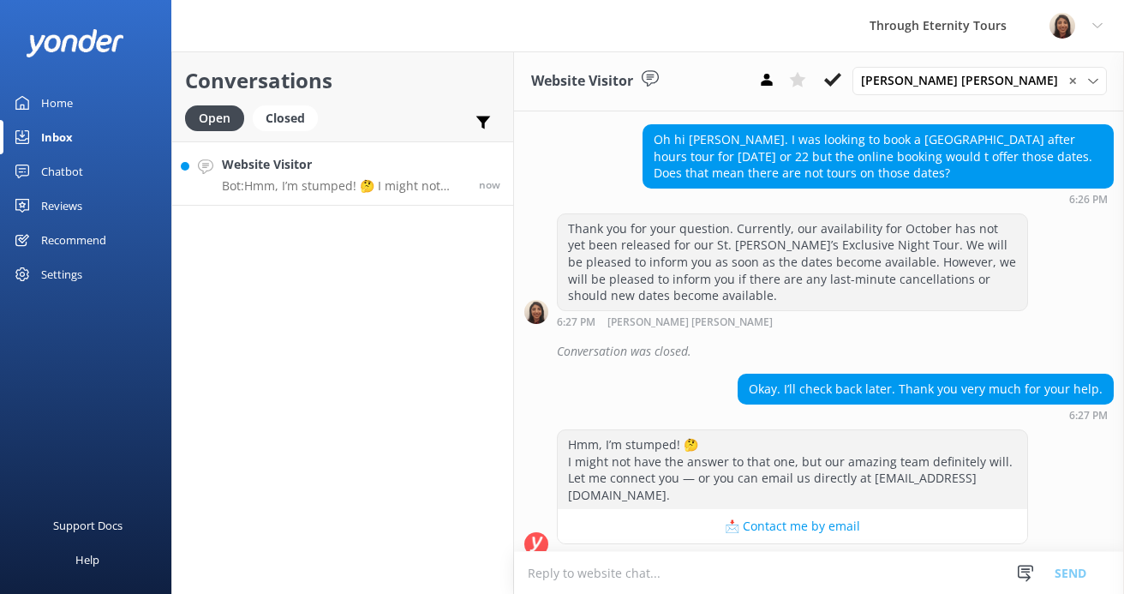
click at [797, 569] on textarea at bounding box center [819, 573] width 610 height 42
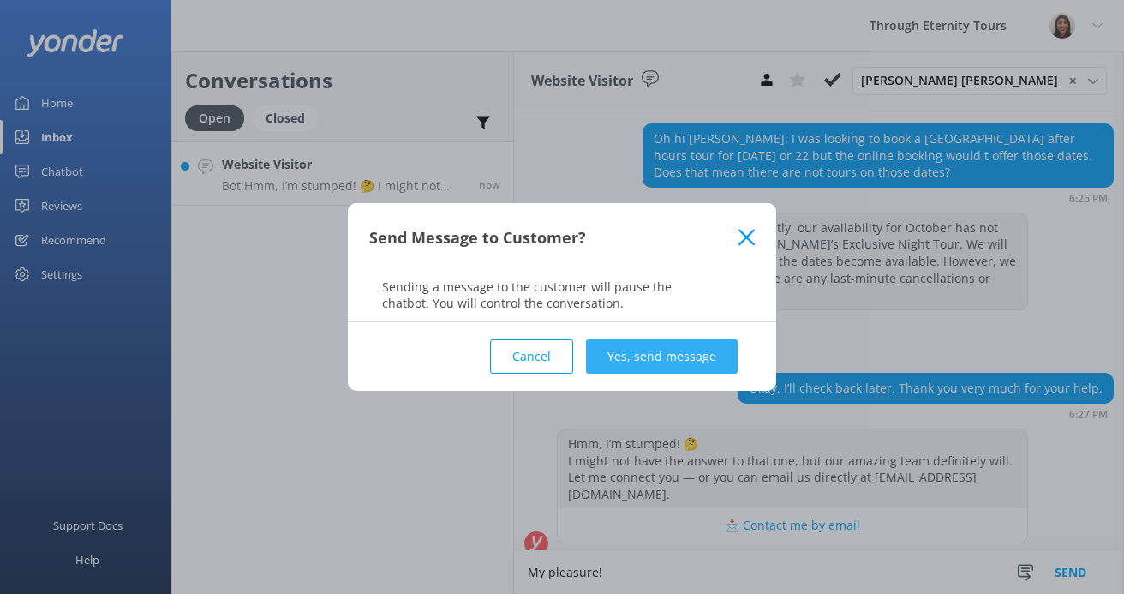
type textarea "My pleasure!"
click at [711, 357] on button "Yes, send message" at bounding box center [662, 356] width 152 height 34
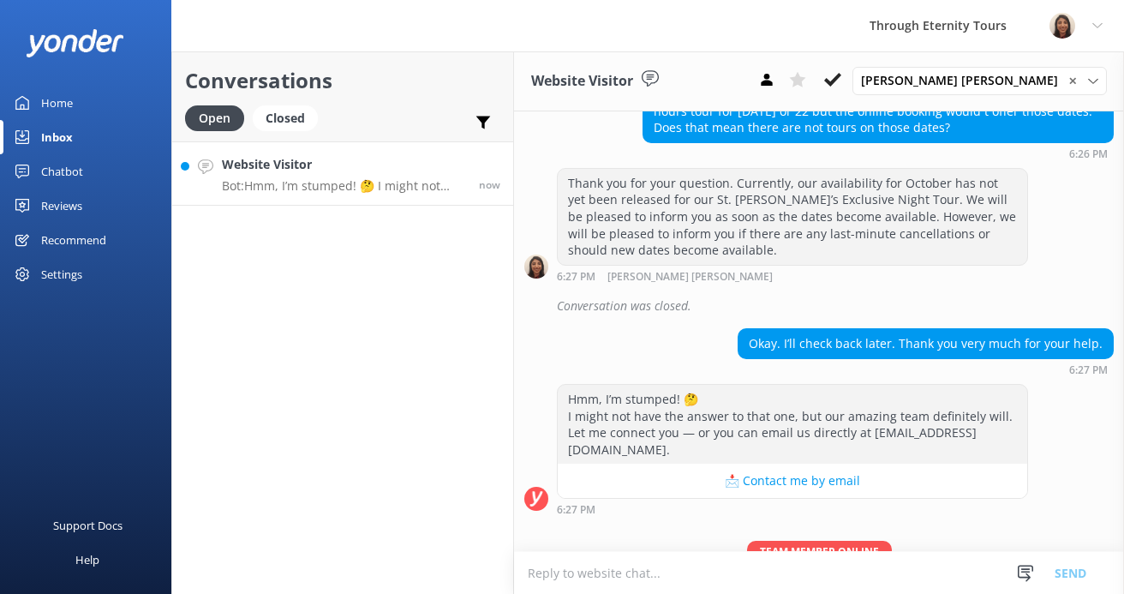
scroll to position [1225, 0]
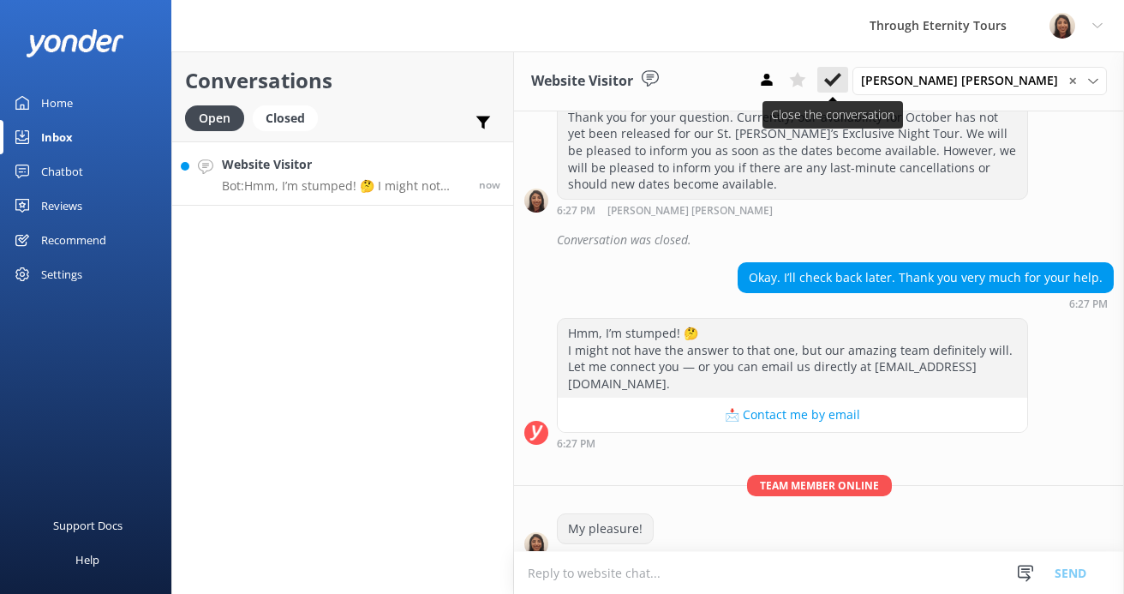
click at [841, 83] on icon at bounding box center [832, 79] width 17 height 17
